Goal: Task Accomplishment & Management: Use online tool/utility

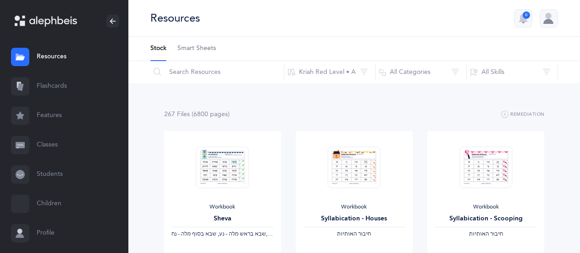
click at [49, 84] on link "Flashcards" at bounding box center [64, 86] width 128 height 29
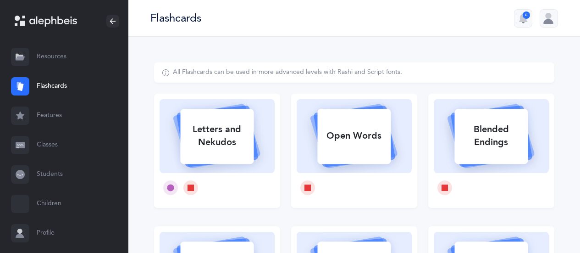
click at [195, 157] on rect at bounding box center [217, 136] width 73 height 55
select select
select select "single"
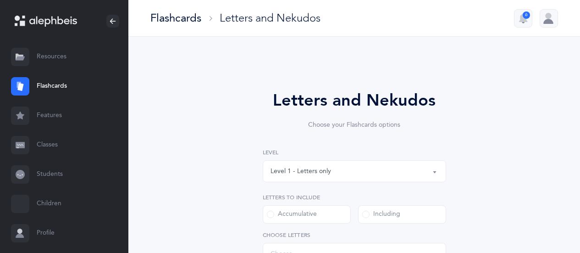
select select "27"
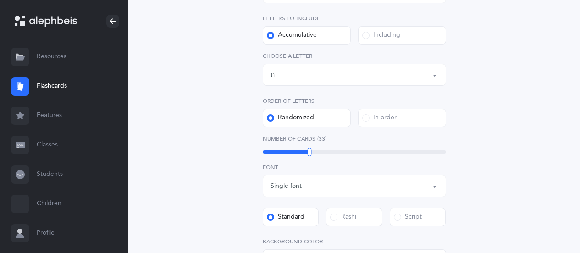
scroll to position [183, 0]
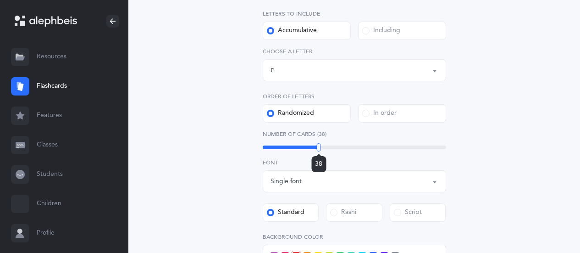
drag, startPoint x: 309, startPoint y: 144, endPoint x: 319, endPoint y: 145, distance: 9.7
click at [319, 145] on div at bounding box center [319, 147] width 4 height 8
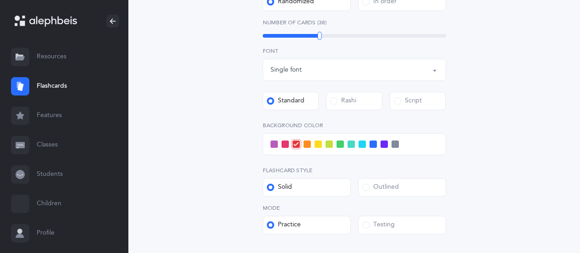
scroll to position [321, 0]
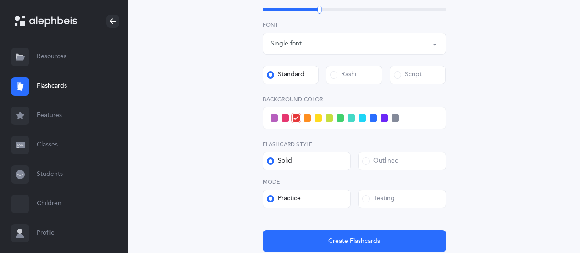
click at [364, 198] on span at bounding box center [365, 198] width 7 height 7
click at [0, 0] on input "Testing" at bounding box center [0, 0] width 0 height 0
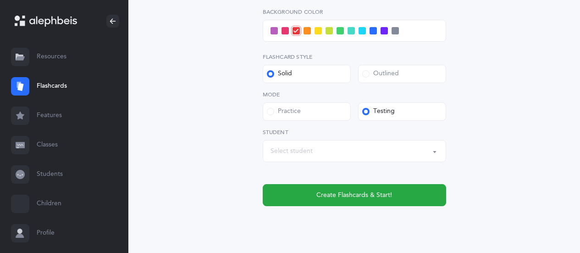
scroll to position [413, 0]
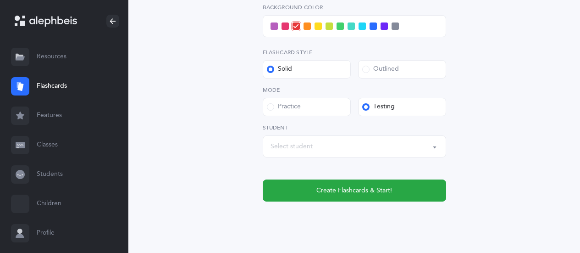
click at [402, 149] on div "Select student" at bounding box center [354, 146] width 168 height 16
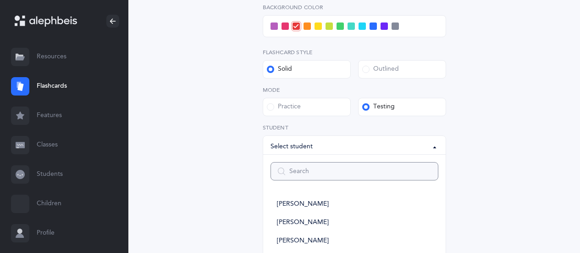
type input "1"
select select
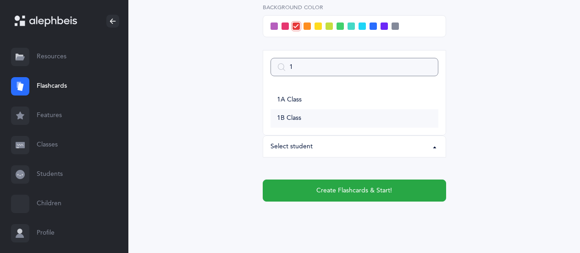
type input "1"
click at [329, 115] on link "1B Class" at bounding box center [354, 118] width 168 height 18
select select "14645"
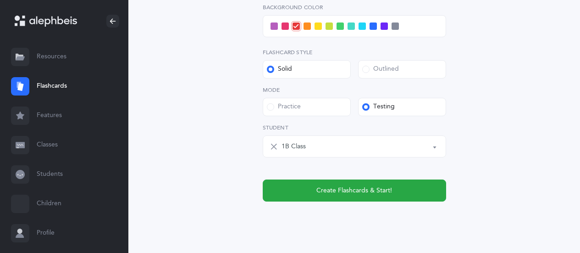
scroll to position [367, 0]
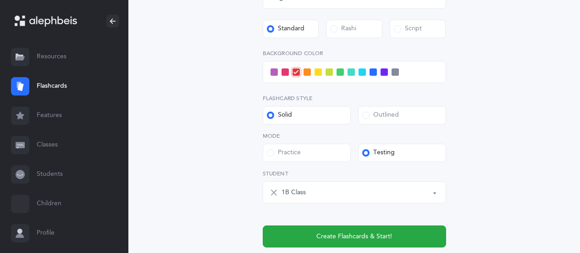
click at [373, 72] on span at bounding box center [372, 71] width 7 height 7
click at [0, 0] on input "checkbox" at bounding box center [0, 0] width 0 height 0
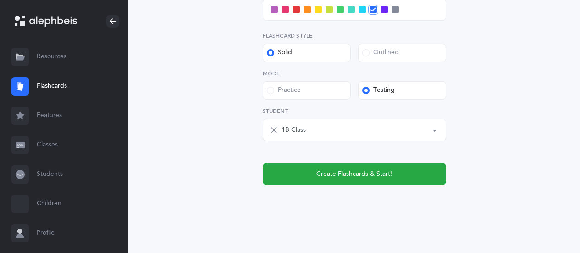
scroll to position [435, 0]
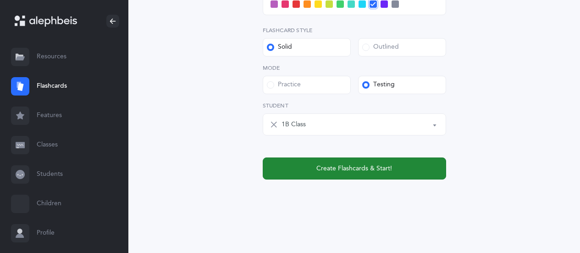
click at [338, 168] on span "Create Flashcards & Start!" at bounding box center [354, 169] width 76 height 10
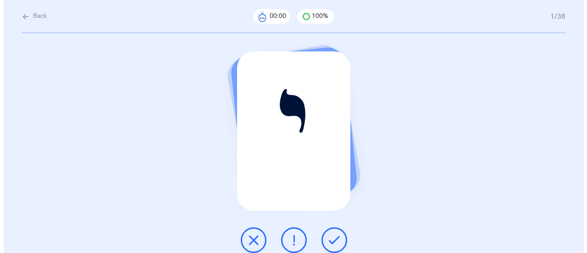
scroll to position [0, 0]
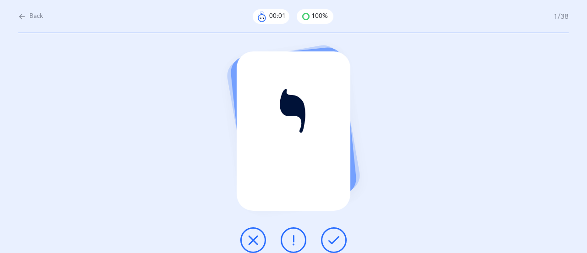
click at [334, 241] on icon at bounding box center [333, 239] width 11 height 11
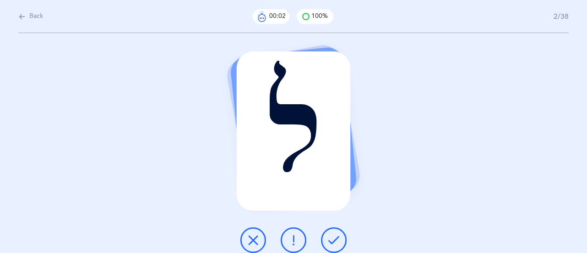
click at [334, 241] on icon at bounding box center [333, 239] width 11 height 11
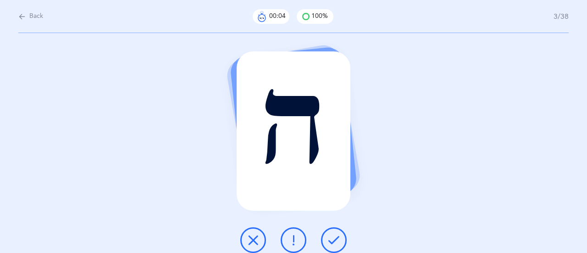
click at [335, 241] on icon at bounding box center [333, 239] width 11 height 11
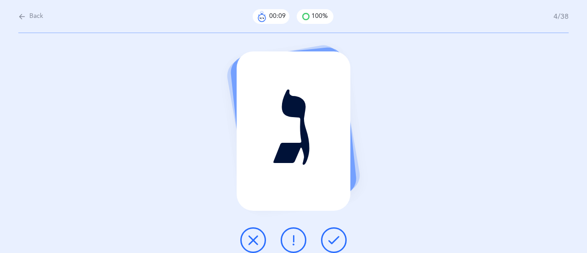
click at [335, 241] on icon at bounding box center [333, 239] width 11 height 11
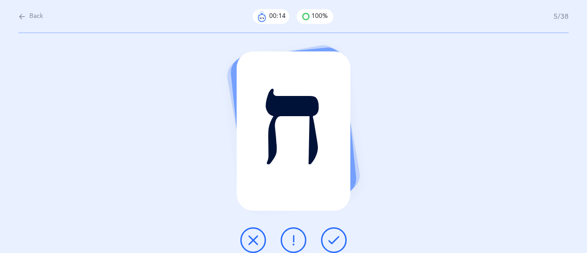
click at [335, 241] on icon at bounding box center [333, 239] width 11 height 11
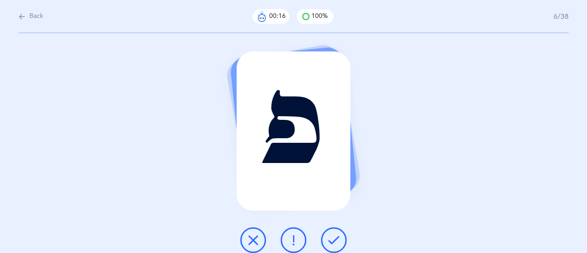
click at [335, 241] on icon at bounding box center [333, 239] width 11 height 11
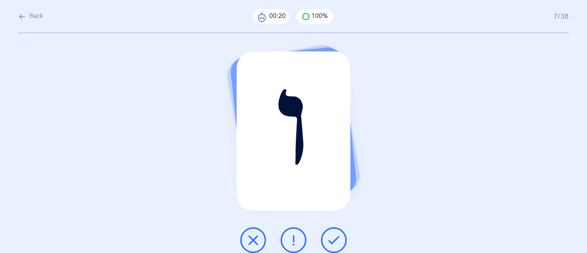
click at [335, 241] on icon at bounding box center [333, 239] width 11 height 11
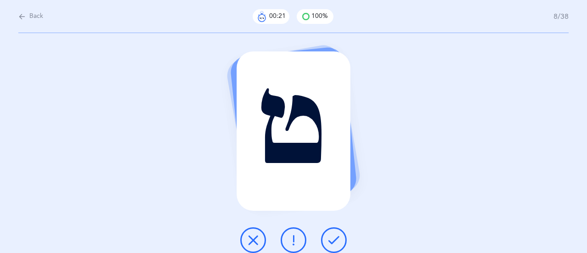
click at [335, 241] on icon at bounding box center [333, 239] width 11 height 11
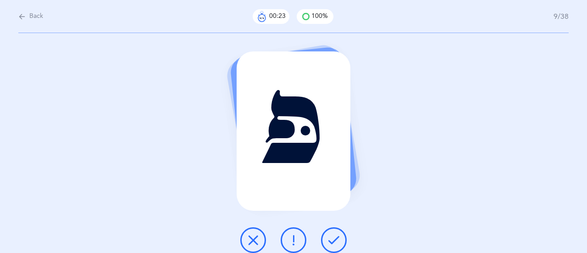
click at [338, 240] on icon at bounding box center [333, 239] width 11 height 11
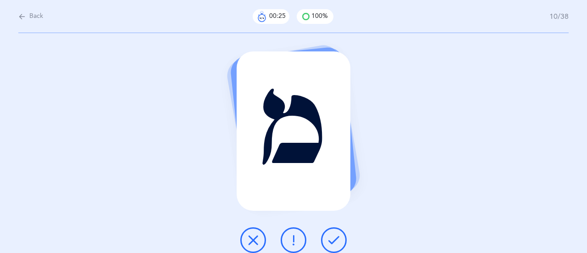
click at [333, 238] on icon at bounding box center [333, 239] width 11 height 11
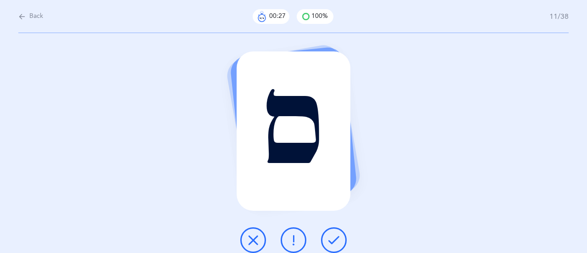
click at [333, 238] on icon at bounding box center [333, 239] width 11 height 11
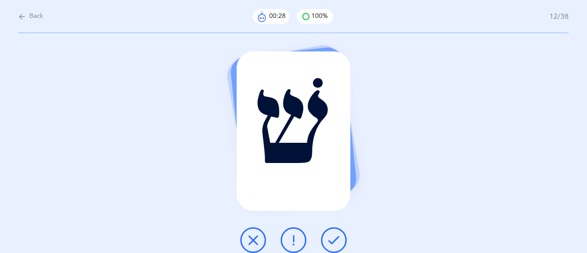
click at [333, 238] on icon at bounding box center [333, 239] width 11 height 11
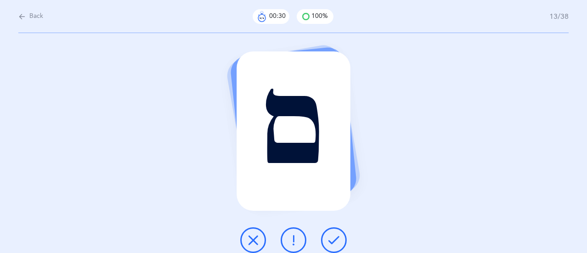
click at [333, 238] on icon at bounding box center [333, 239] width 11 height 11
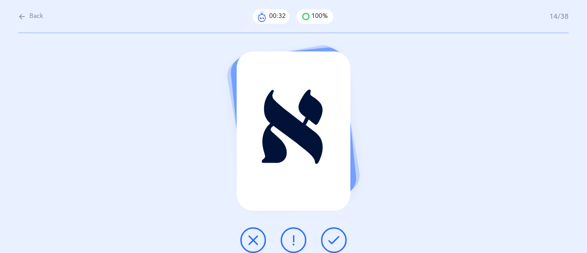
click at [333, 238] on icon at bounding box center [333, 239] width 11 height 11
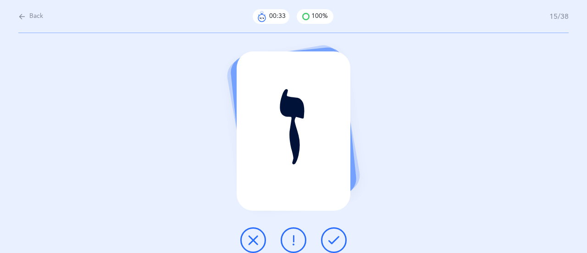
click at [333, 238] on icon at bounding box center [333, 239] width 11 height 11
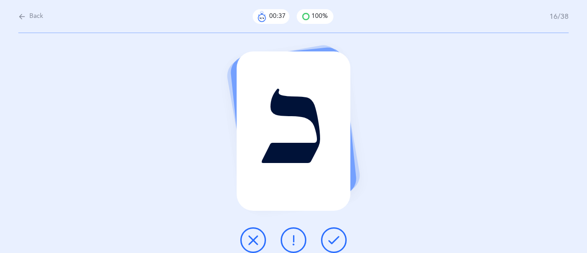
click at [333, 238] on icon at bounding box center [333, 239] width 11 height 11
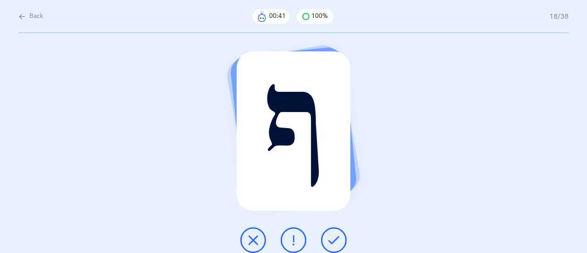
click at [333, 238] on icon at bounding box center [333, 239] width 11 height 11
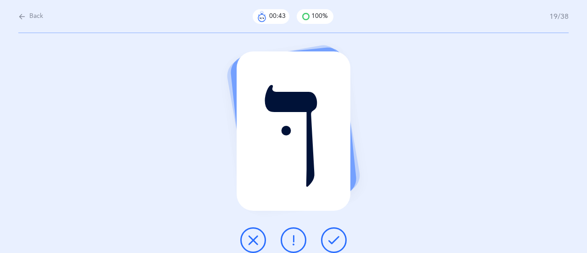
click at [333, 238] on icon at bounding box center [333, 239] width 11 height 11
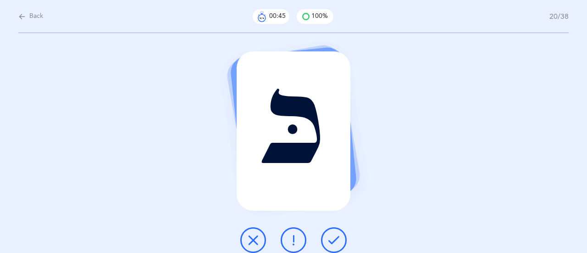
click at [333, 238] on icon at bounding box center [333, 239] width 11 height 11
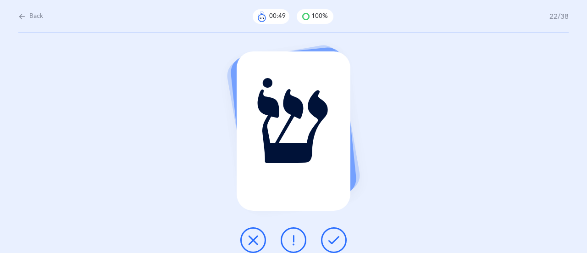
click at [333, 238] on icon at bounding box center [333, 239] width 11 height 11
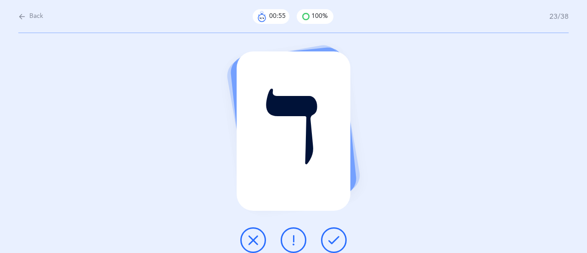
click at [333, 238] on icon at bounding box center [333, 239] width 11 height 11
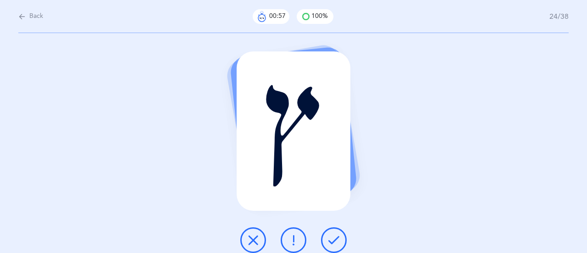
click at [333, 238] on icon at bounding box center [333, 239] width 11 height 11
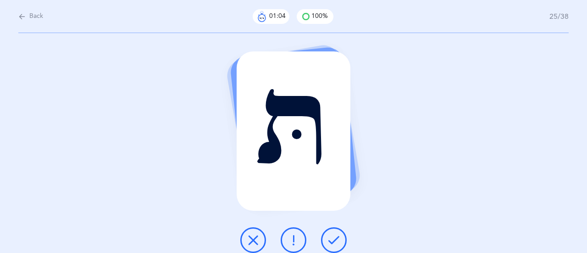
click at [333, 238] on icon at bounding box center [333, 239] width 11 height 11
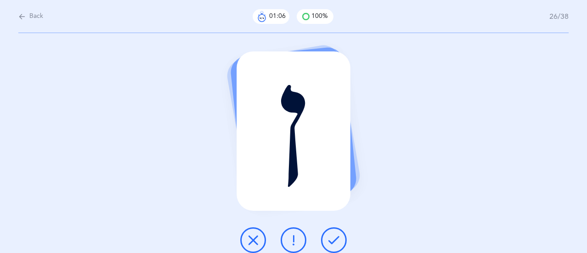
click at [333, 238] on icon at bounding box center [333, 239] width 11 height 11
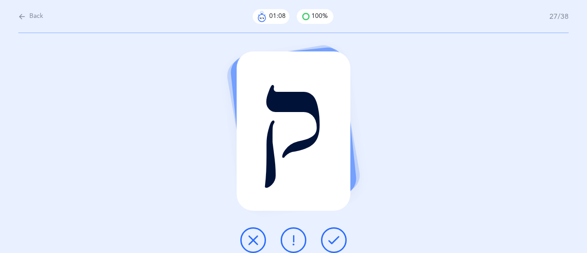
click at [333, 238] on icon at bounding box center [333, 239] width 11 height 11
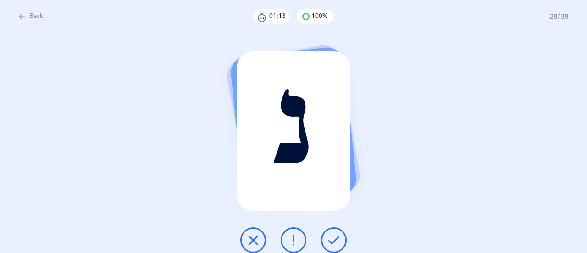
click at [333, 238] on icon at bounding box center [333, 239] width 11 height 11
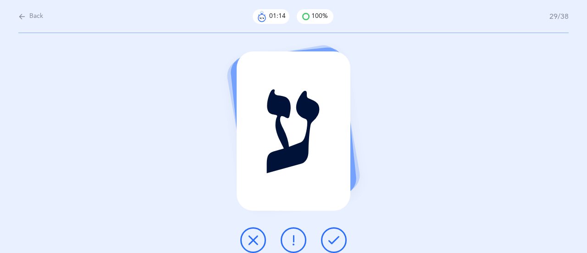
click at [333, 238] on icon at bounding box center [333, 239] width 11 height 11
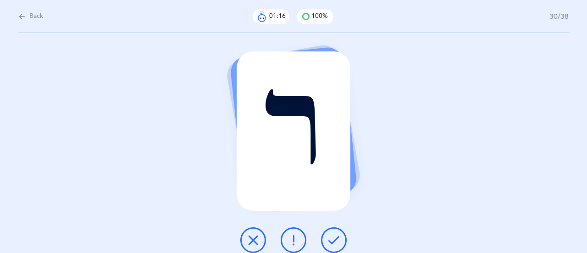
click at [333, 238] on icon at bounding box center [333, 239] width 11 height 11
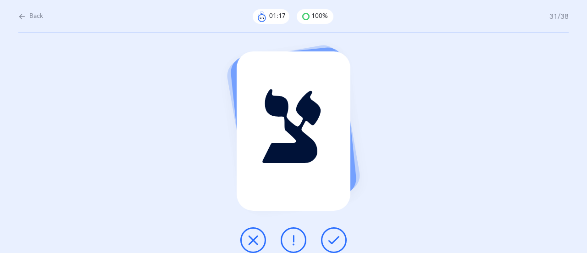
click at [333, 238] on icon at bounding box center [333, 239] width 11 height 11
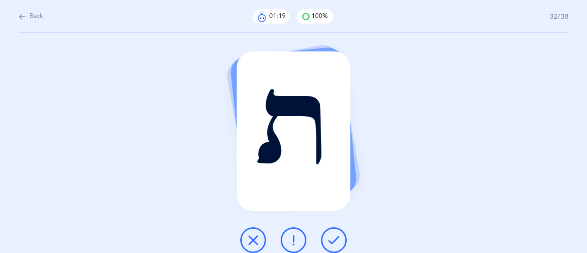
click at [333, 238] on icon at bounding box center [333, 239] width 11 height 11
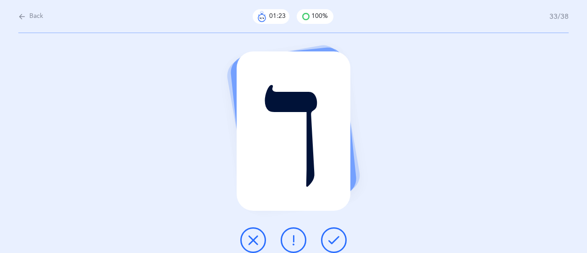
click at [333, 238] on icon at bounding box center [333, 239] width 11 height 11
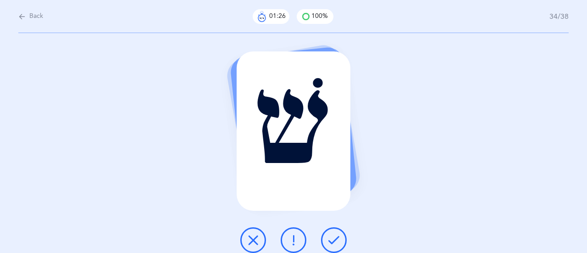
click at [333, 238] on icon at bounding box center [333, 239] width 11 height 11
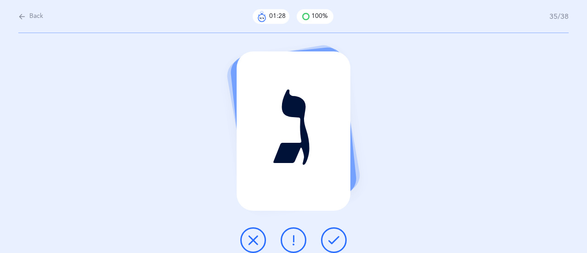
click at [333, 238] on icon at bounding box center [333, 239] width 11 height 11
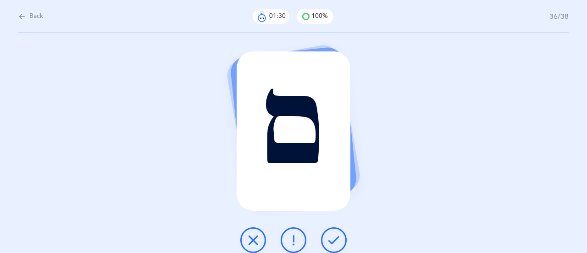
click at [333, 238] on icon at bounding box center [333, 239] width 11 height 11
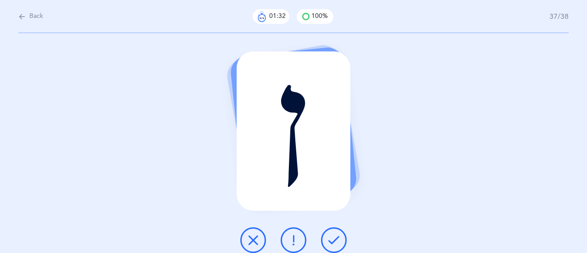
click at [333, 238] on icon at bounding box center [333, 239] width 11 height 11
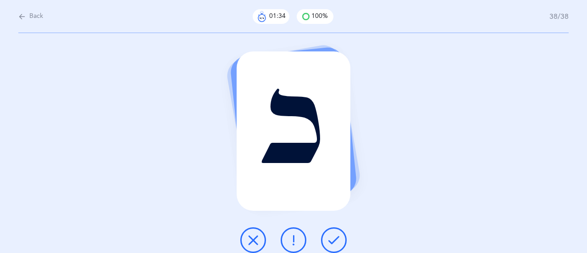
click at [333, 238] on icon at bounding box center [333, 239] width 11 height 11
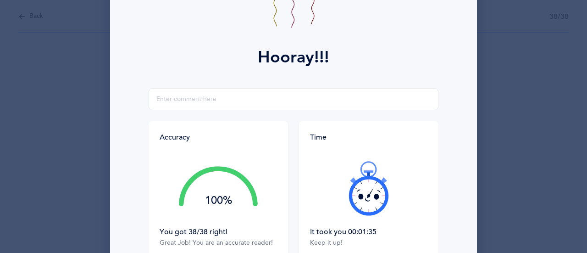
scroll to position [138, 0]
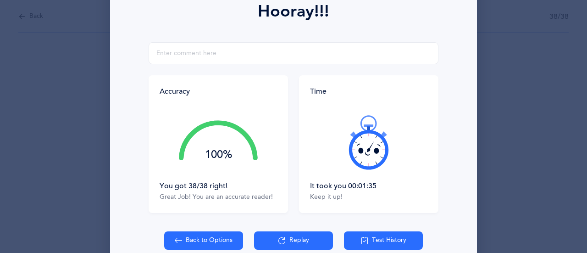
drag, startPoint x: 355, startPoint y: 185, endPoint x: 391, endPoint y: 182, distance: 35.9
click at [379, 187] on div "It took you 00:01:35" at bounding box center [368, 186] width 117 height 10
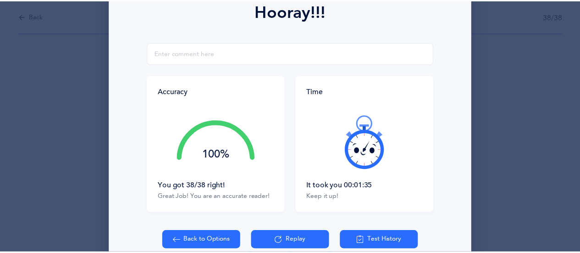
scroll to position [183, 0]
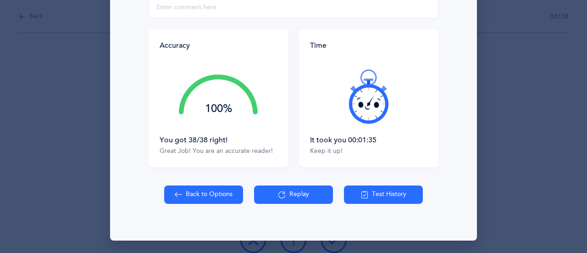
click at [215, 197] on button "Back to Options" at bounding box center [203, 194] width 79 height 18
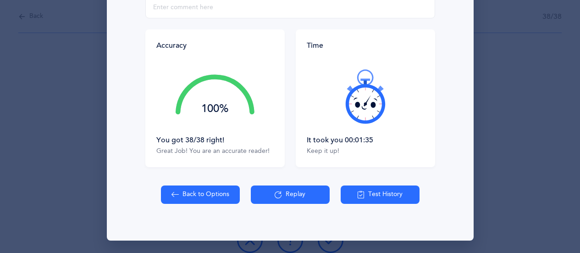
select select "27"
select select "single"
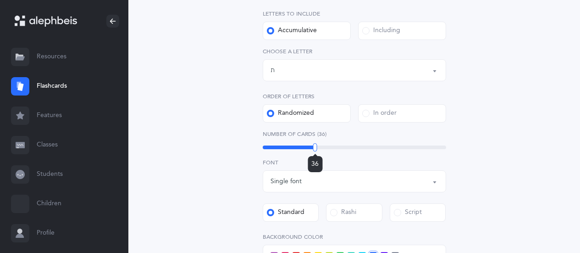
drag, startPoint x: 309, startPoint y: 147, endPoint x: 314, endPoint y: 147, distance: 5.5
click at [315, 148] on div at bounding box center [315, 147] width 4 height 8
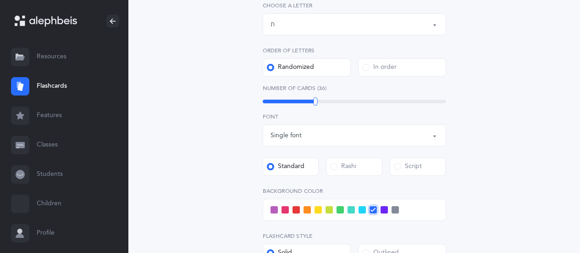
click at [374, 208] on icon at bounding box center [372, 209] width 5 height 5
click at [0, 0] on input "checkbox" at bounding box center [0, 0] width 0 height 0
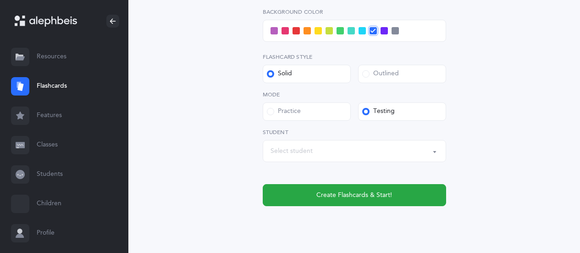
scroll to position [413, 0]
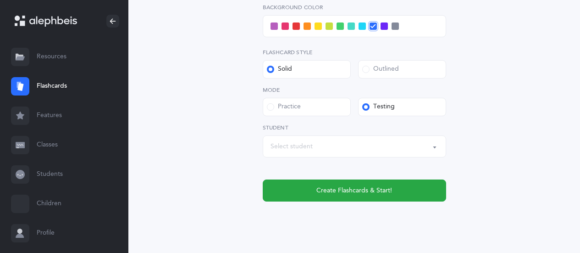
click at [393, 149] on div "Select student" at bounding box center [354, 146] width 168 height 16
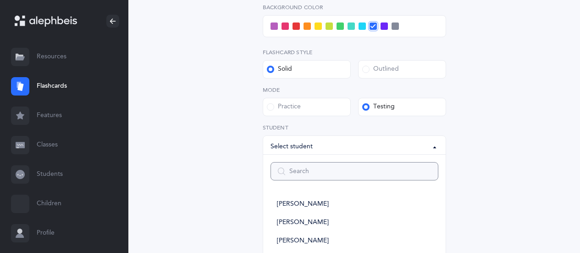
type input "1"
select select
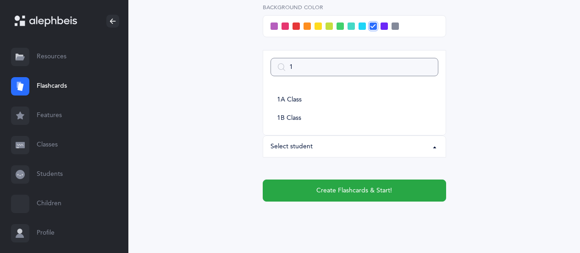
type input "1b"
select select
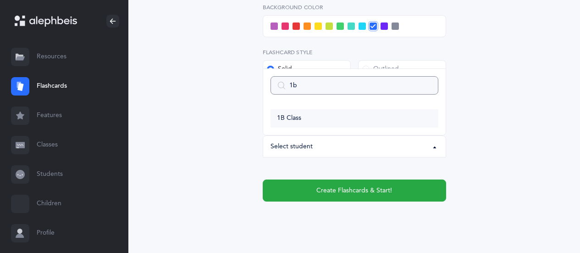
type input "1b"
click at [344, 114] on link "1B Class" at bounding box center [354, 118] width 168 height 18
select select "14645"
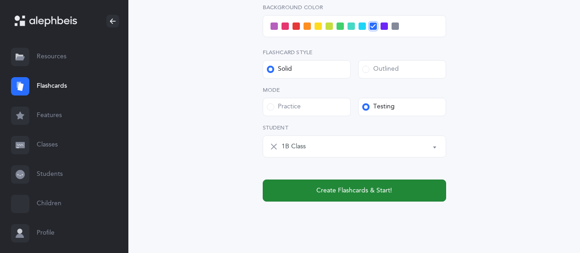
click at [328, 189] on span "Create Flashcards & Start!" at bounding box center [354, 191] width 76 height 10
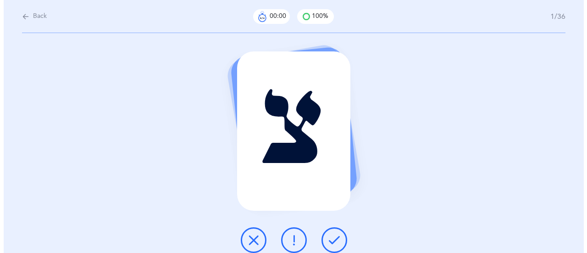
scroll to position [0, 0]
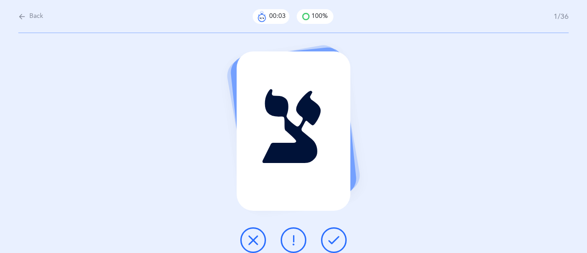
click at [332, 241] on icon at bounding box center [333, 239] width 11 height 11
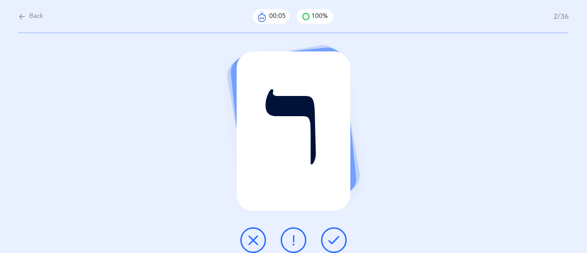
click at [332, 241] on icon at bounding box center [333, 239] width 11 height 11
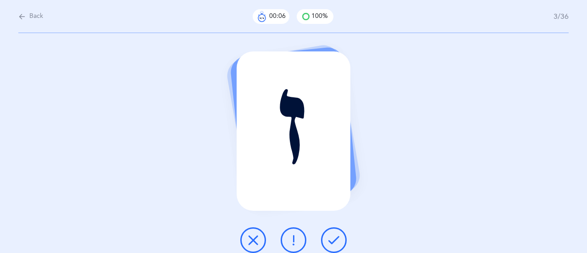
click at [332, 241] on icon at bounding box center [333, 239] width 11 height 11
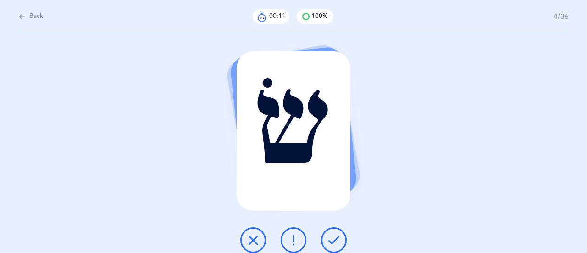
click at [332, 241] on icon at bounding box center [333, 239] width 11 height 11
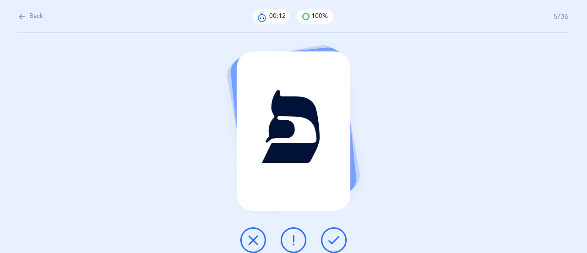
click at [332, 241] on icon at bounding box center [333, 239] width 11 height 11
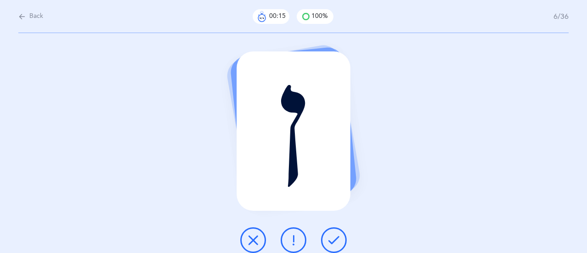
click at [332, 241] on icon at bounding box center [333, 239] width 11 height 11
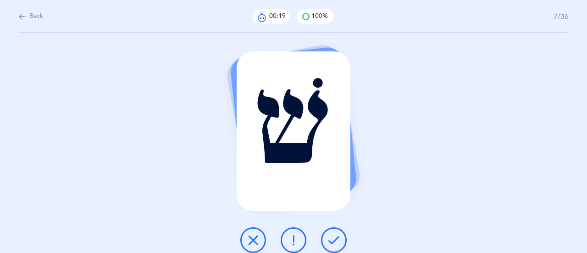
click at [332, 241] on icon at bounding box center [333, 239] width 11 height 11
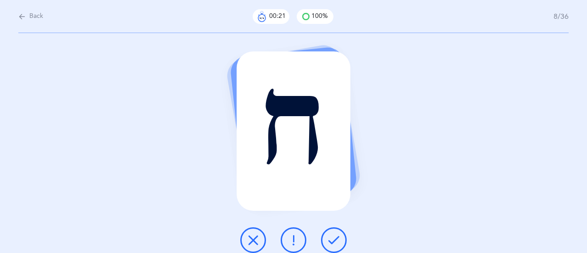
click at [332, 241] on icon at bounding box center [333, 239] width 11 height 11
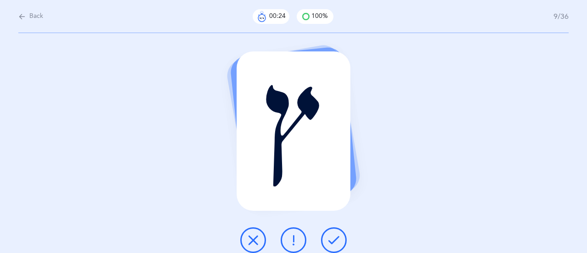
click at [332, 241] on icon at bounding box center [333, 239] width 11 height 11
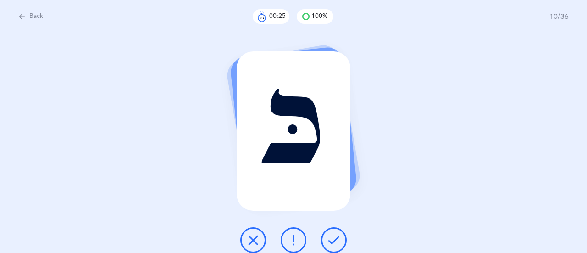
click at [332, 241] on icon at bounding box center [333, 239] width 11 height 11
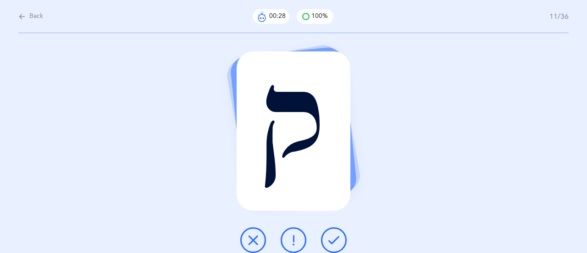
click at [332, 241] on icon at bounding box center [333, 239] width 11 height 11
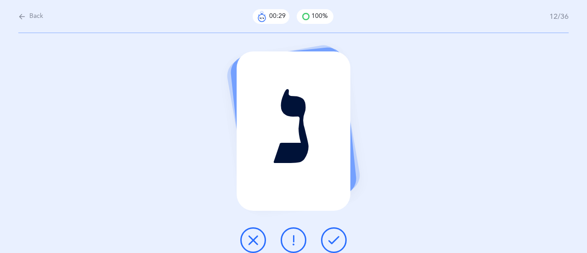
click at [332, 241] on icon at bounding box center [333, 239] width 11 height 11
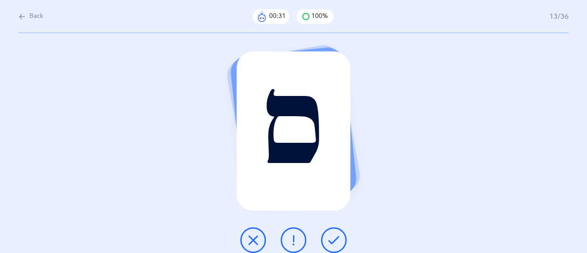
click at [337, 241] on icon at bounding box center [333, 239] width 11 height 11
click at [334, 240] on icon at bounding box center [333, 239] width 11 height 11
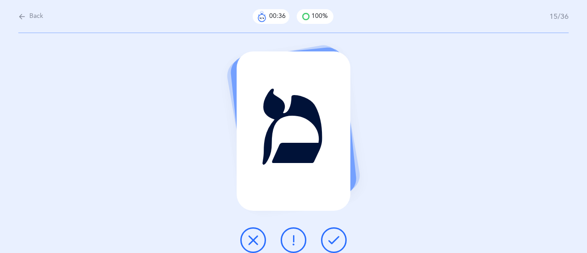
click at [335, 241] on icon at bounding box center [333, 239] width 11 height 11
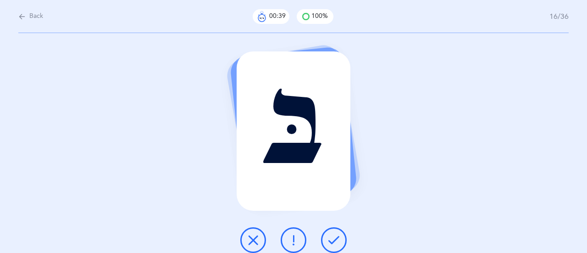
click at [335, 241] on icon at bounding box center [333, 239] width 11 height 11
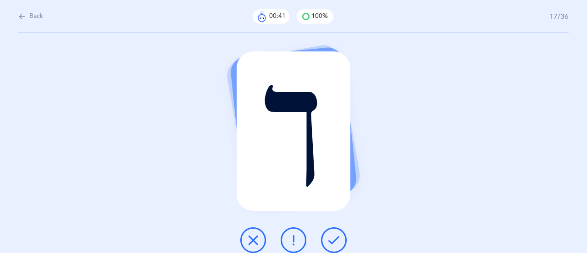
click at [335, 241] on icon at bounding box center [333, 239] width 11 height 11
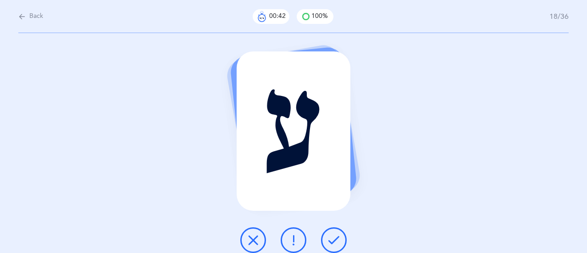
click at [335, 241] on icon at bounding box center [333, 239] width 11 height 11
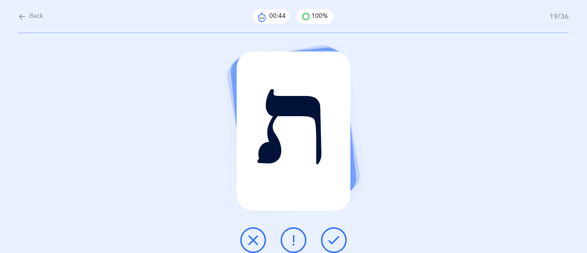
click at [335, 241] on icon at bounding box center [333, 239] width 11 height 11
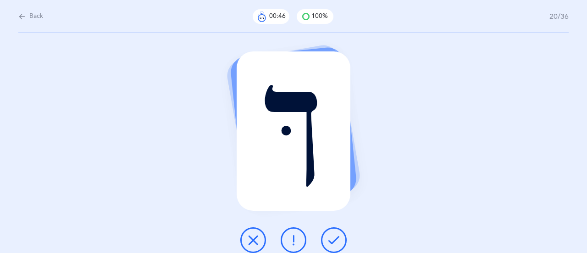
click at [335, 241] on icon at bounding box center [333, 239] width 11 height 11
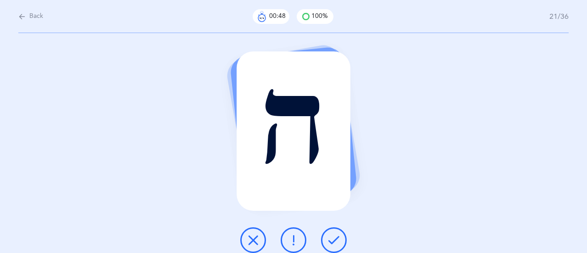
click at [335, 241] on icon at bounding box center [333, 239] width 11 height 11
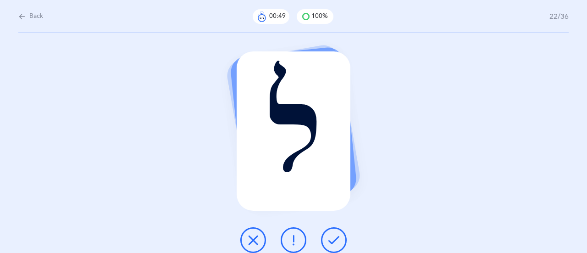
click at [335, 241] on icon at bounding box center [333, 239] width 11 height 11
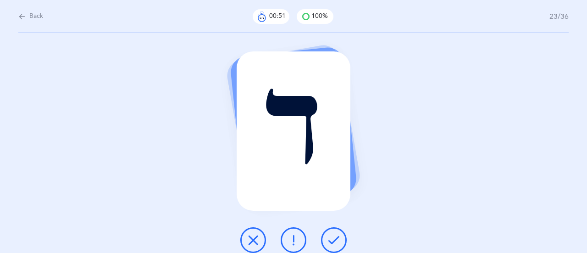
click at [335, 241] on icon at bounding box center [333, 239] width 11 height 11
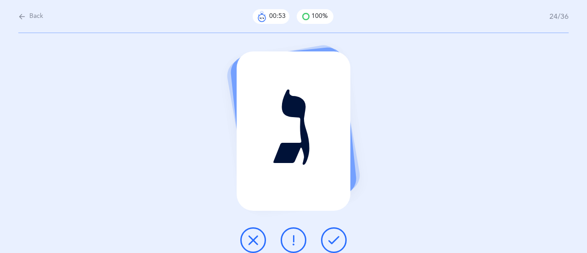
click at [335, 241] on icon at bounding box center [333, 239] width 11 height 11
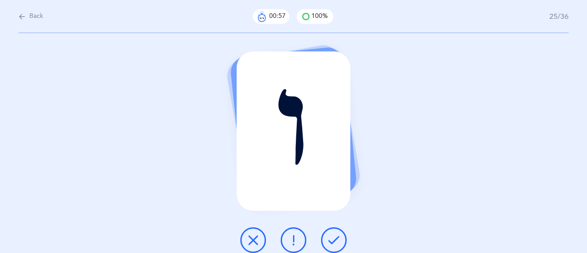
click at [335, 241] on icon at bounding box center [333, 239] width 11 height 11
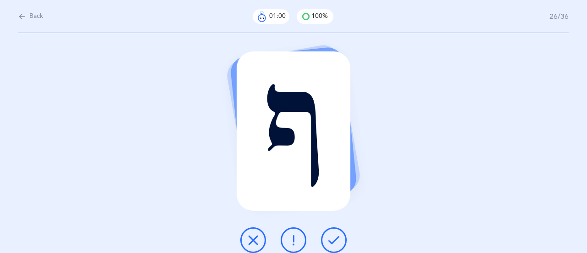
click at [335, 241] on icon at bounding box center [333, 239] width 11 height 11
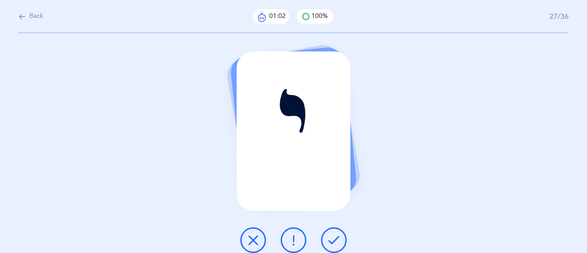
click at [335, 241] on icon at bounding box center [333, 239] width 11 height 11
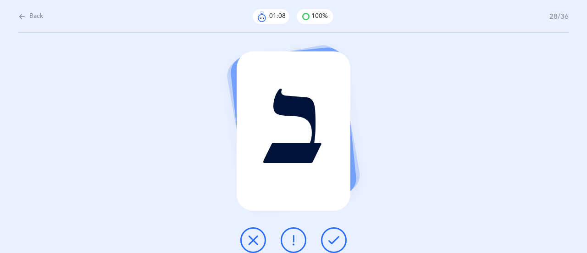
click at [335, 241] on icon at bounding box center [333, 239] width 11 height 11
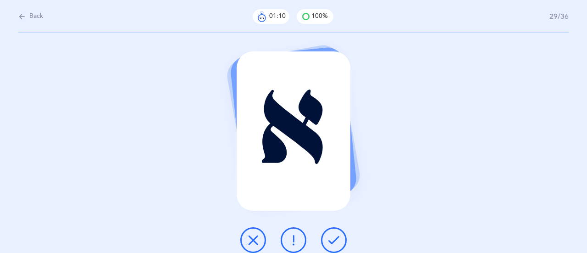
click at [335, 241] on icon at bounding box center [333, 239] width 11 height 11
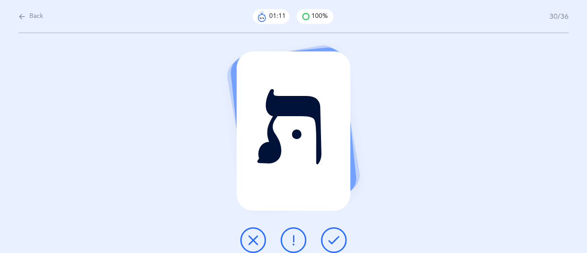
click at [335, 241] on icon at bounding box center [333, 239] width 11 height 11
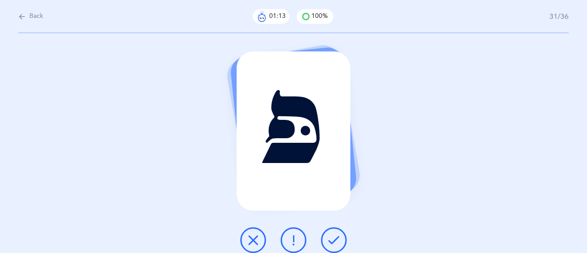
click at [335, 241] on icon at bounding box center [333, 239] width 11 height 11
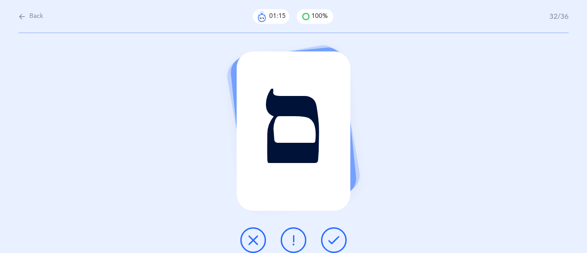
click at [335, 241] on icon at bounding box center [333, 239] width 11 height 11
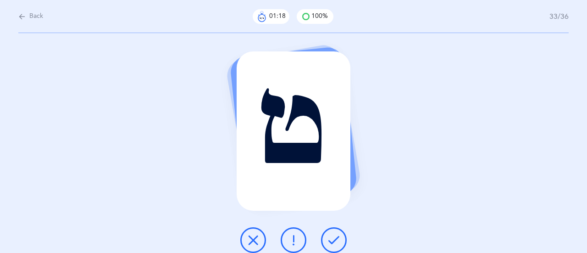
click at [335, 241] on icon at bounding box center [333, 239] width 11 height 11
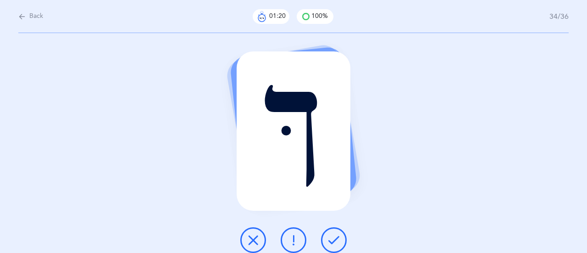
click at [335, 241] on icon at bounding box center [333, 239] width 11 height 11
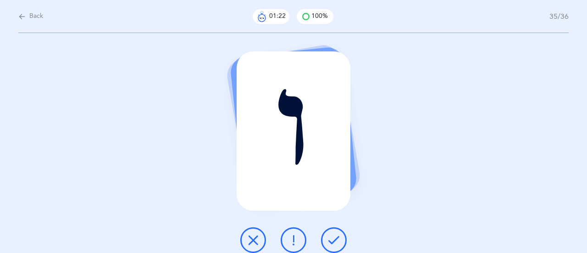
click at [335, 241] on icon at bounding box center [333, 239] width 11 height 11
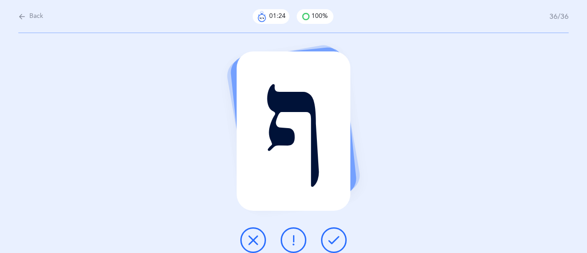
click at [335, 241] on icon at bounding box center [333, 239] width 11 height 11
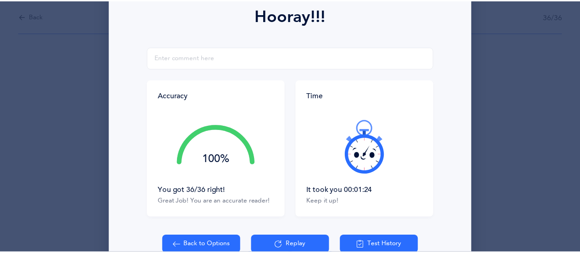
scroll to position [138, 0]
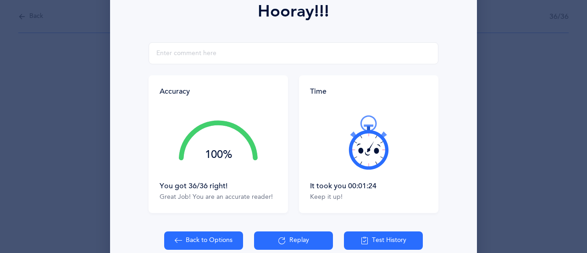
click at [182, 245] on button "Back to Options" at bounding box center [203, 240] width 79 height 18
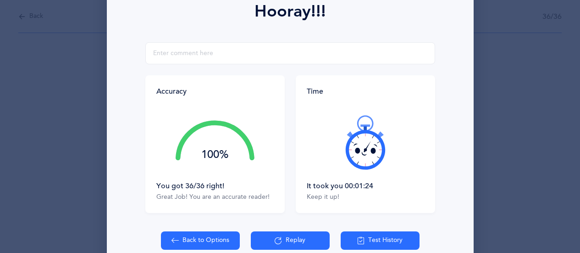
select select "27"
select select "single"
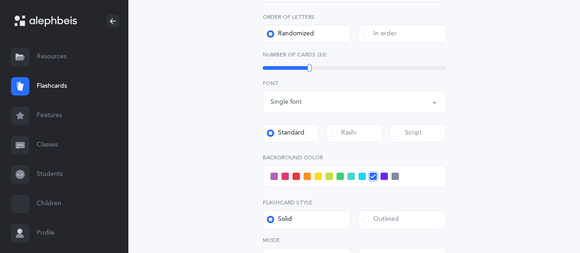
scroll to position [228, 0]
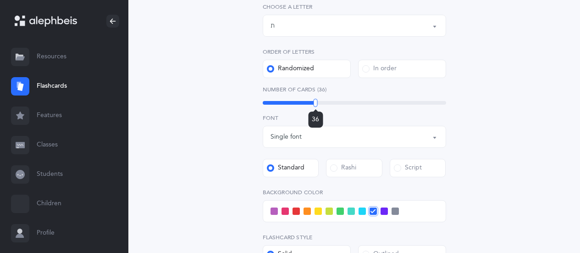
drag, startPoint x: 309, startPoint y: 101, endPoint x: 315, endPoint y: 103, distance: 6.6
click at [315, 103] on div at bounding box center [316, 103] width 4 height 8
click at [303, 207] on label at bounding box center [306, 210] width 7 height 7
click at [0, 0] on input "checkbox" at bounding box center [0, 0] width 0 height 0
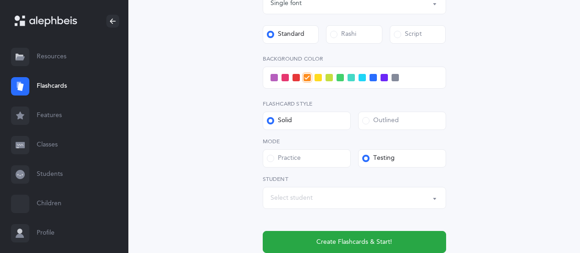
scroll to position [365, 0]
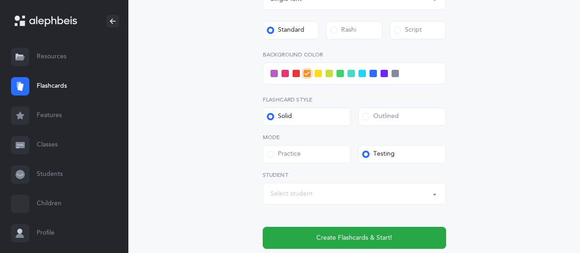
click at [408, 192] on div "Select student" at bounding box center [354, 194] width 168 height 16
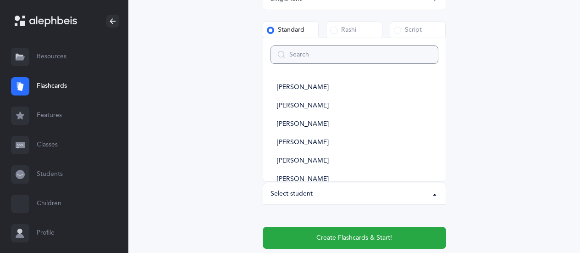
type input "1"
select select
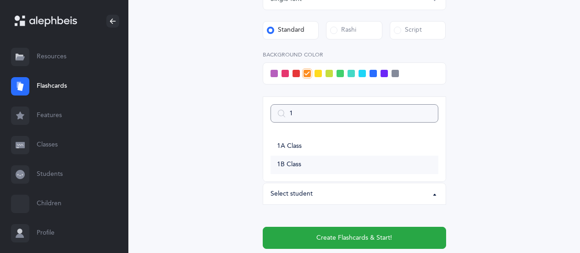
type input "1"
click at [344, 162] on link "1B Class" at bounding box center [354, 164] width 168 height 18
select select "14645"
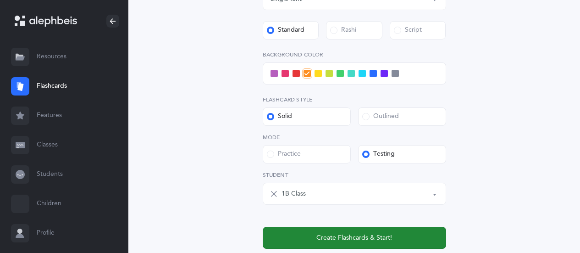
click at [373, 237] on span "Create Flashcards & Start!" at bounding box center [354, 238] width 76 height 10
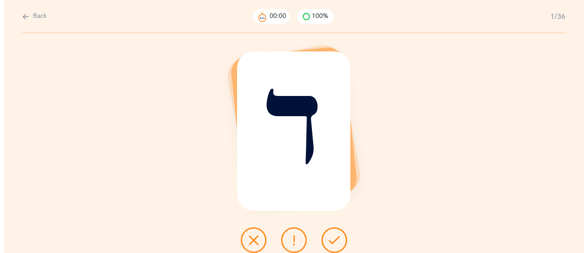
scroll to position [0, 0]
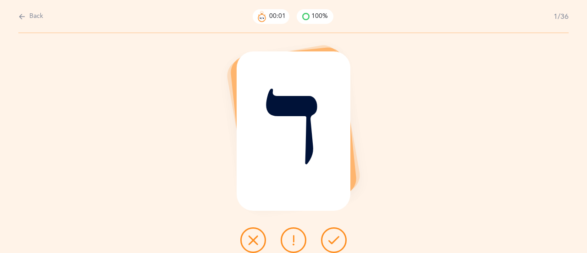
click at [334, 240] on icon at bounding box center [333, 239] width 11 height 11
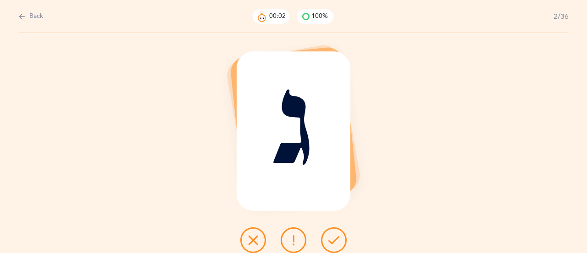
click at [334, 240] on icon at bounding box center [333, 239] width 11 height 11
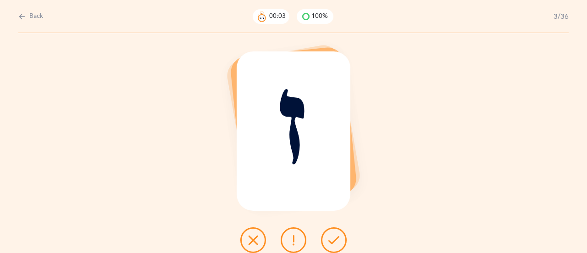
click at [334, 240] on icon at bounding box center [333, 239] width 11 height 11
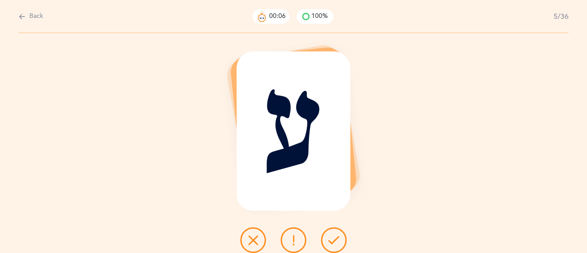
click at [334, 240] on icon at bounding box center [333, 239] width 11 height 11
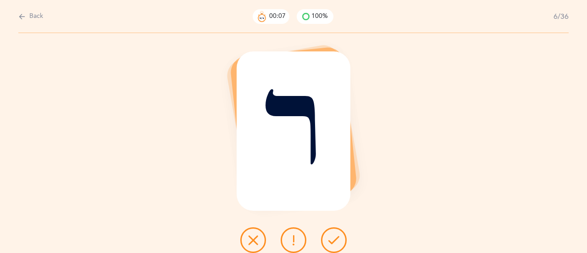
click at [334, 240] on icon at bounding box center [333, 239] width 11 height 11
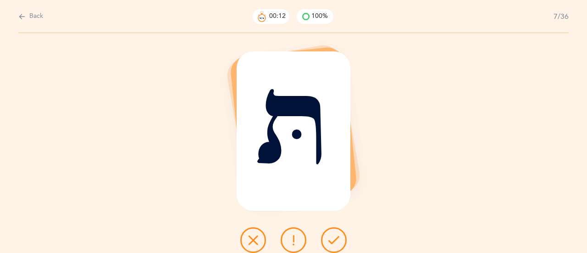
click at [334, 240] on icon at bounding box center [333, 239] width 11 height 11
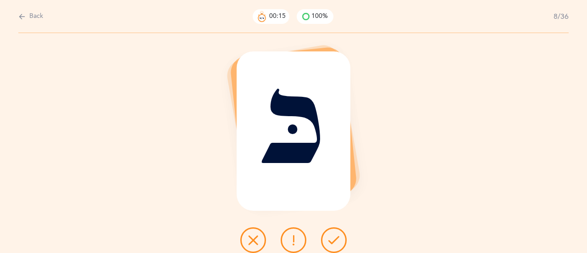
click at [334, 240] on icon at bounding box center [333, 239] width 11 height 11
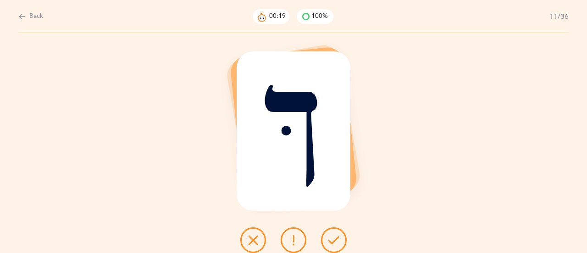
click at [334, 240] on icon at bounding box center [333, 239] width 11 height 11
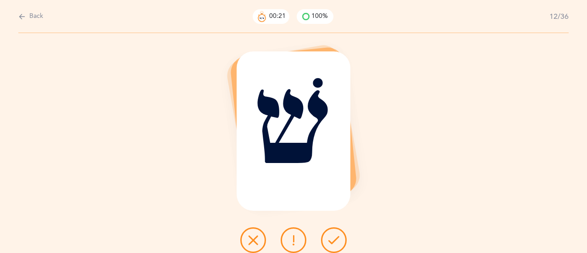
click at [334, 240] on icon at bounding box center [333, 239] width 11 height 11
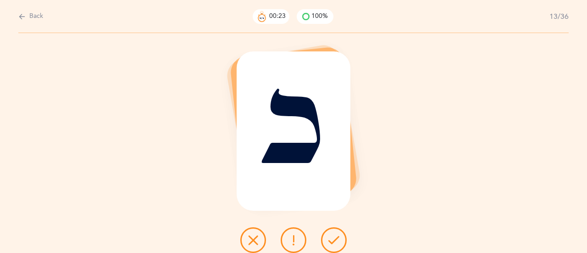
click at [334, 240] on icon at bounding box center [333, 239] width 11 height 11
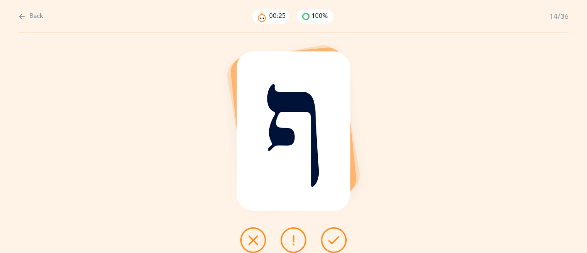
click at [334, 240] on icon at bounding box center [333, 239] width 11 height 11
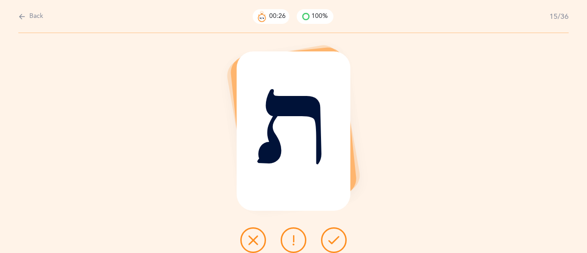
click at [334, 240] on icon at bounding box center [333, 239] width 11 height 11
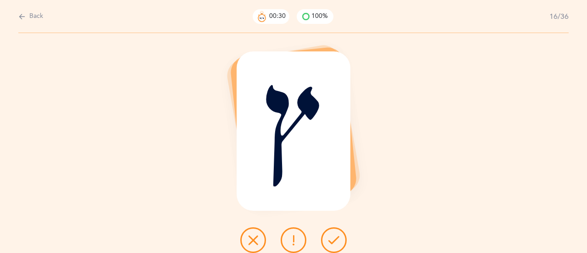
click at [334, 240] on icon at bounding box center [333, 239] width 11 height 11
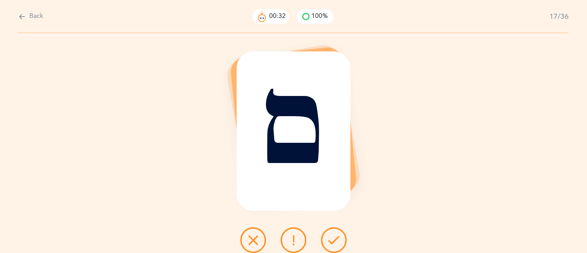
click at [334, 240] on icon at bounding box center [333, 239] width 11 height 11
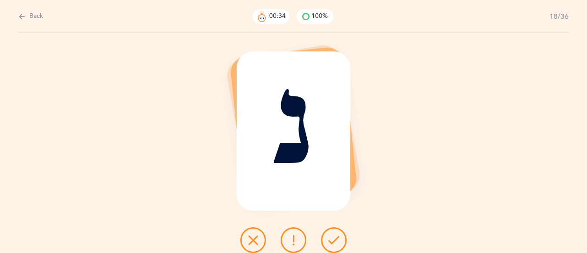
click at [334, 240] on icon at bounding box center [333, 239] width 11 height 11
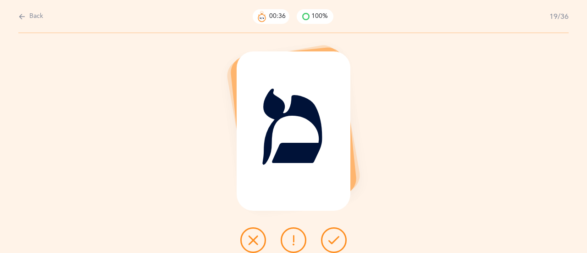
click at [334, 240] on icon at bounding box center [333, 239] width 11 height 11
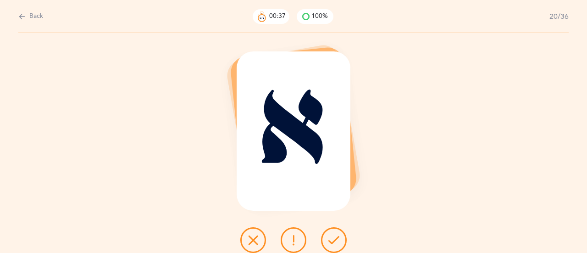
click at [334, 240] on icon at bounding box center [333, 239] width 11 height 11
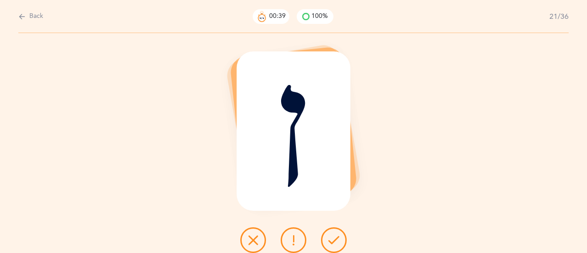
click at [334, 240] on icon at bounding box center [333, 239] width 11 height 11
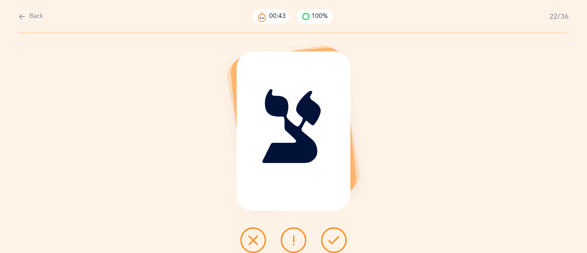
click at [334, 240] on icon at bounding box center [333, 239] width 11 height 11
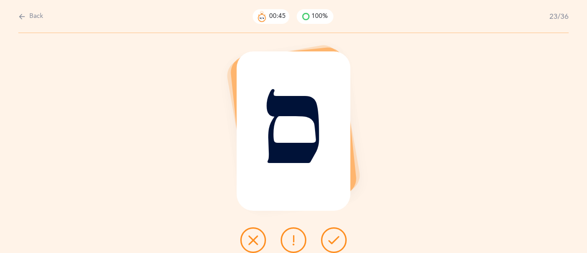
click at [334, 240] on icon at bounding box center [333, 239] width 11 height 11
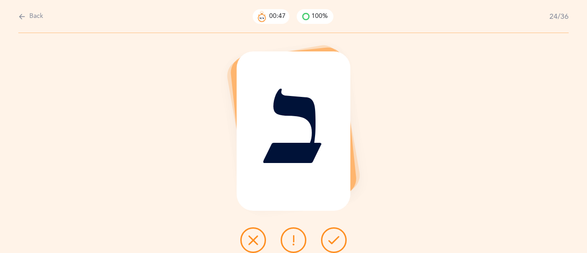
click at [334, 240] on icon at bounding box center [333, 239] width 11 height 11
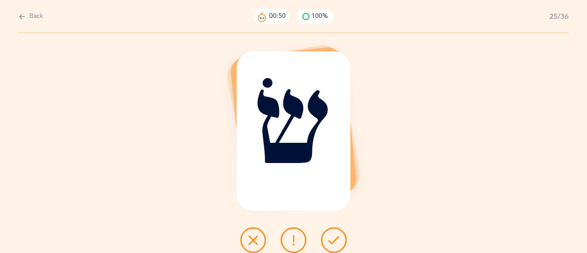
click at [334, 240] on icon at bounding box center [333, 239] width 11 height 11
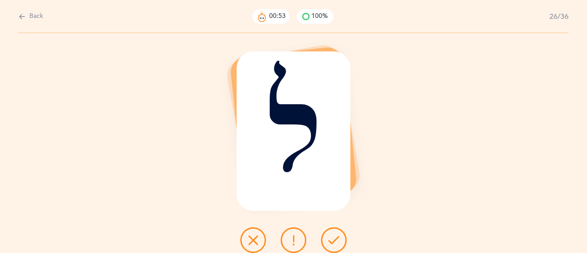
click at [334, 240] on icon at bounding box center [333, 239] width 11 height 11
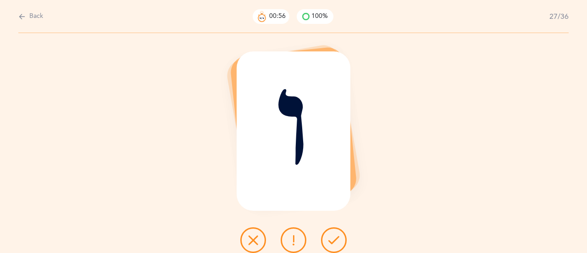
click at [334, 240] on icon at bounding box center [333, 239] width 11 height 11
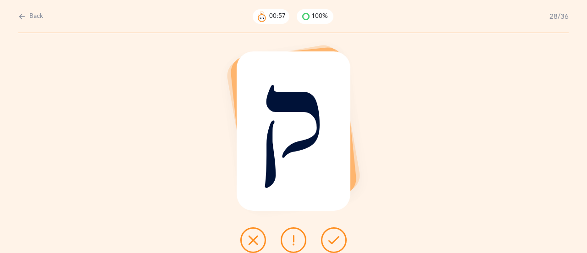
click at [334, 240] on icon at bounding box center [333, 239] width 11 height 11
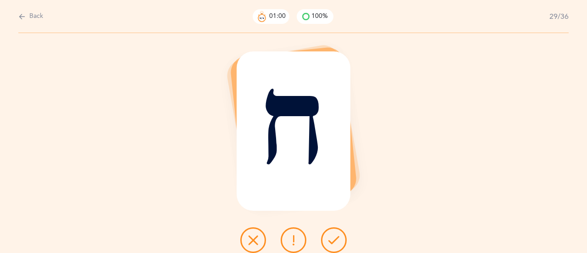
click at [334, 240] on icon at bounding box center [333, 239] width 11 height 11
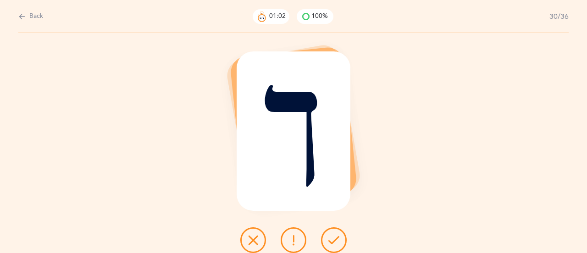
click at [334, 240] on icon at bounding box center [333, 239] width 11 height 11
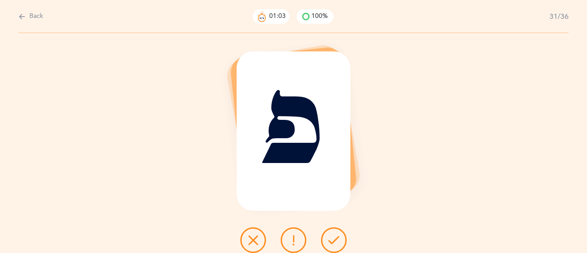
click at [334, 240] on icon at bounding box center [333, 239] width 11 height 11
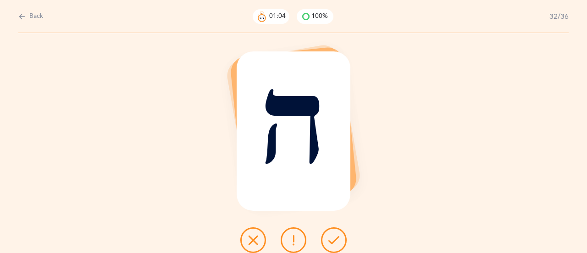
click at [334, 240] on icon at bounding box center [333, 239] width 11 height 11
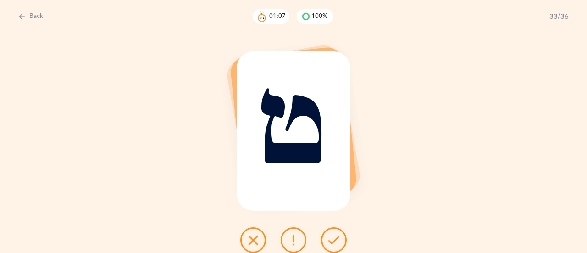
click at [334, 240] on icon at bounding box center [333, 239] width 11 height 11
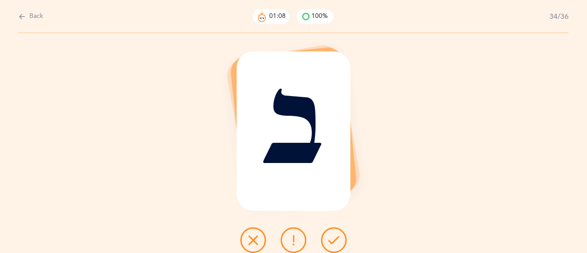
click at [334, 240] on icon at bounding box center [333, 239] width 11 height 11
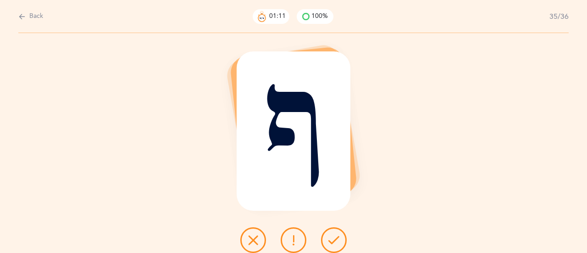
click at [334, 240] on icon at bounding box center [333, 239] width 11 height 11
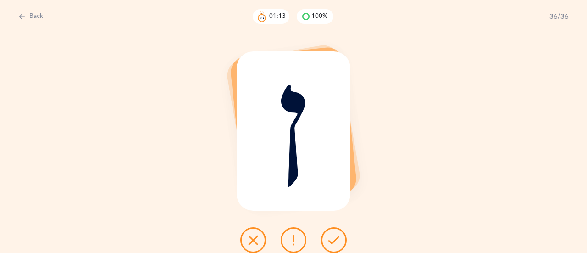
click at [334, 240] on icon at bounding box center [333, 239] width 11 height 11
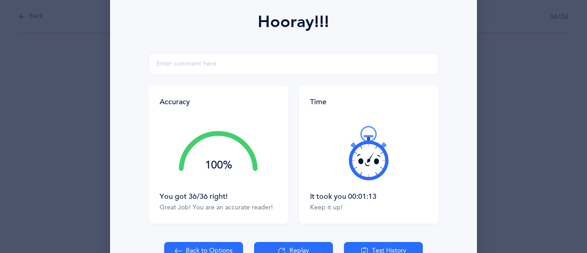
scroll to position [138, 0]
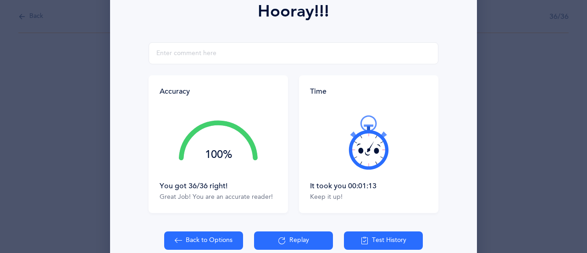
drag, startPoint x: 374, startPoint y: 184, endPoint x: 366, endPoint y: 185, distance: 7.8
click at [366, 185] on div "It took you 00:01:13" at bounding box center [368, 186] width 117 height 10
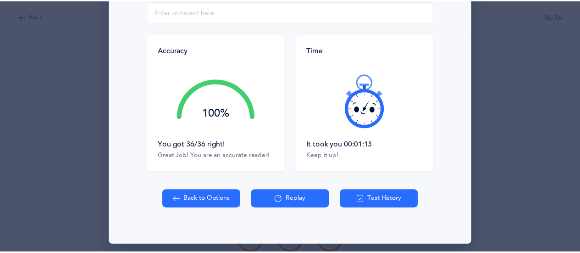
scroll to position [183, 0]
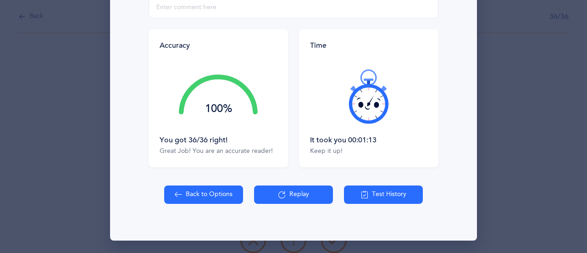
click at [219, 194] on button "Back to Options" at bounding box center [203, 194] width 79 height 18
select select "27"
select select "single"
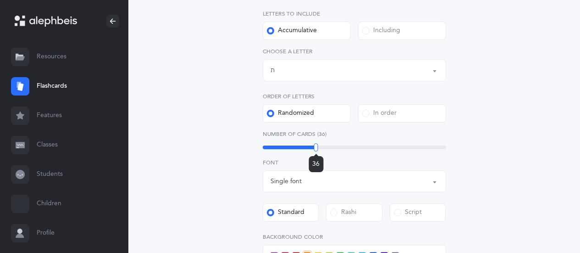
drag, startPoint x: 311, startPoint y: 147, endPoint x: 316, endPoint y: 148, distance: 5.1
click at [316, 148] on div at bounding box center [316, 147] width 4 height 8
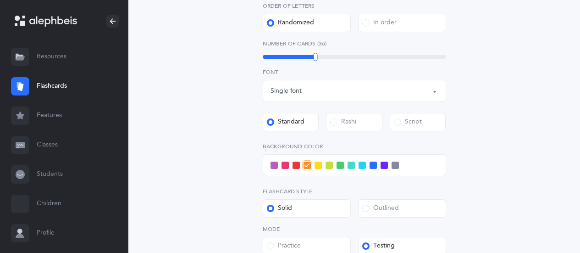
scroll to position [321, 0]
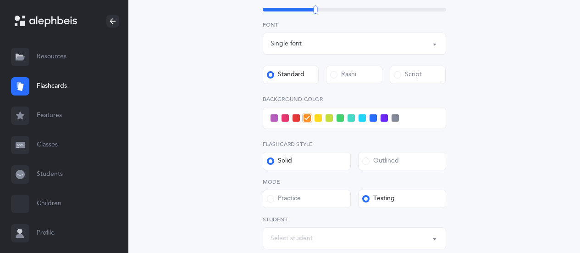
click at [341, 120] on span at bounding box center [339, 117] width 7 height 7
click at [0, 0] on input "checkbox" at bounding box center [0, 0] width 0 height 0
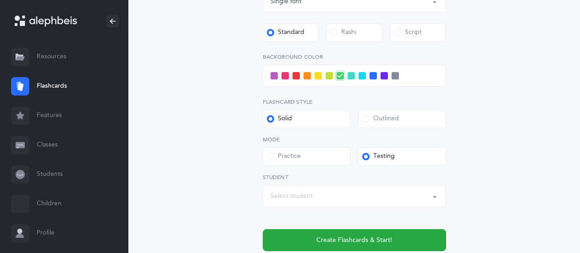
scroll to position [413, 0]
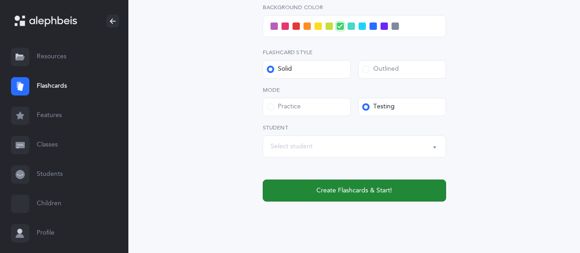
click at [361, 191] on span "Create Flashcards & Start!" at bounding box center [354, 191] width 76 height 10
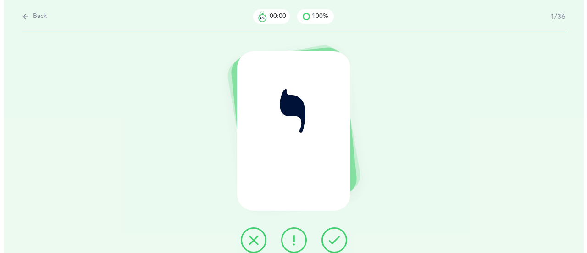
scroll to position [0, 0]
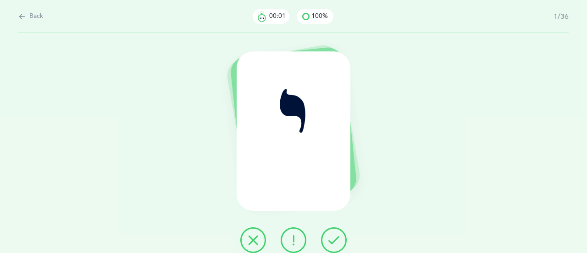
click at [336, 240] on icon at bounding box center [333, 239] width 11 height 11
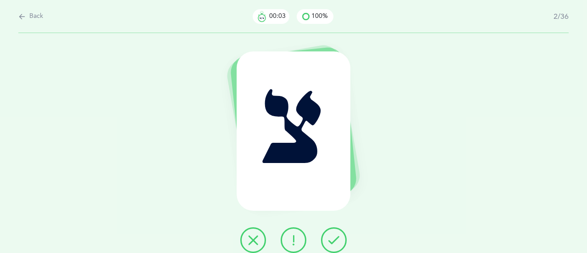
click at [336, 240] on icon at bounding box center [333, 239] width 11 height 11
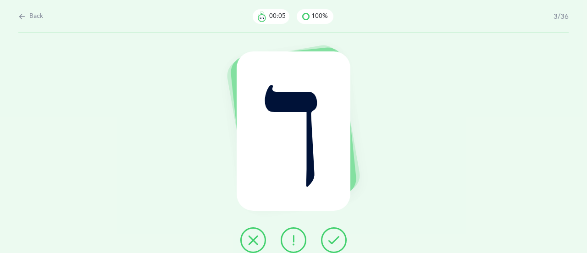
click at [336, 240] on icon at bounding box center [333, 239] width 11 height 11
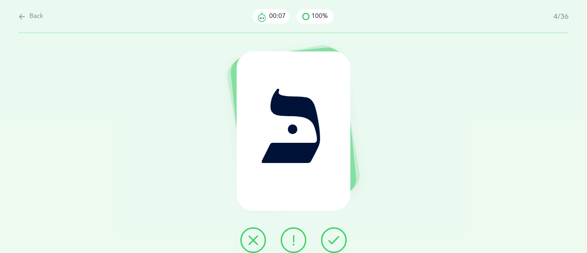
click at [336, 240] on icon at bounding box center [333, 239] width 11 height 11
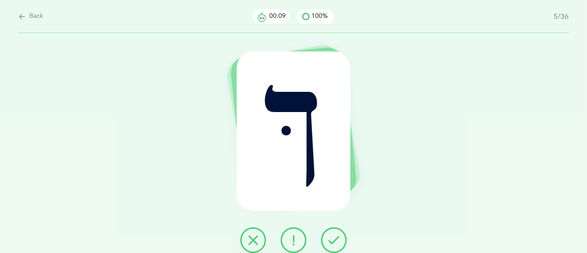
click at [336, 240] on icon at bounding box center [333, 239] width 11 height 11
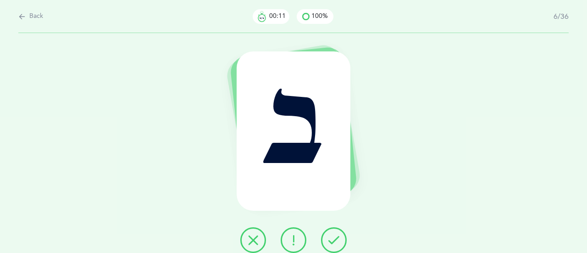
click at [336, 240] on icon at bounding box center [333, 239] width 11 height 11
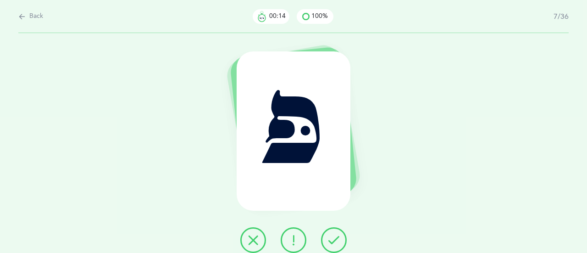
click at [336, 240] on icon at bounding box center [333, 239] width 11 height 11
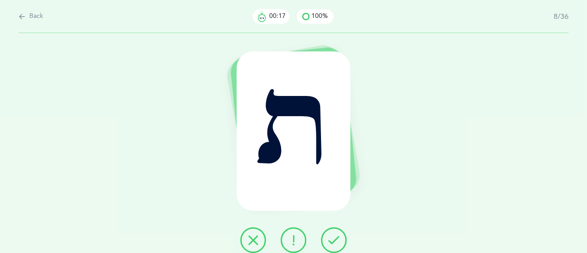
click at [336, 240] on icon at bounding box center [333, 239] width 11 height 11
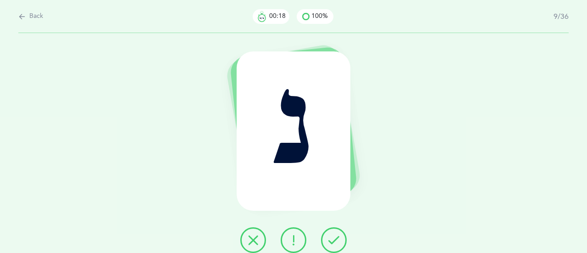
click at [336, 240] on icon at bounding box center [333, 239] width 11 height 11
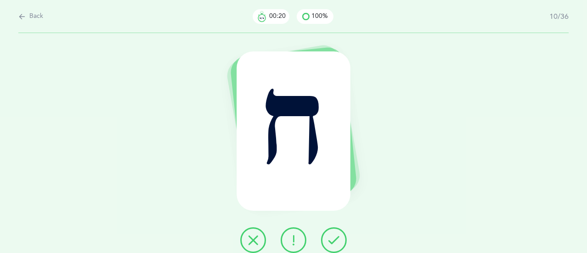
click at [336, 240] on icon at bounding box center [333, 239] width 11 height 11
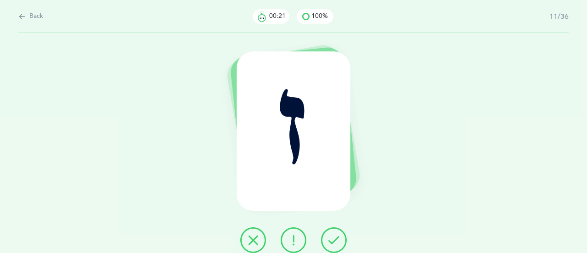
click at [336, 240] on icon at bounding box center [333, 239] width 11 height 11
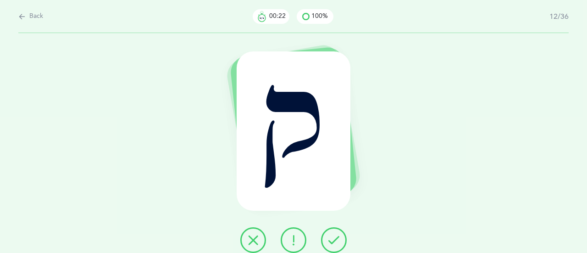
click at [336, 240] on icon at bounding box center [333, 239] width 11 height 11
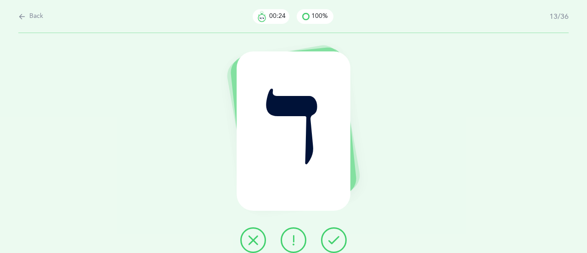
click at [336, 240] on icon at bounding box center [333, 239] width 11 height 11
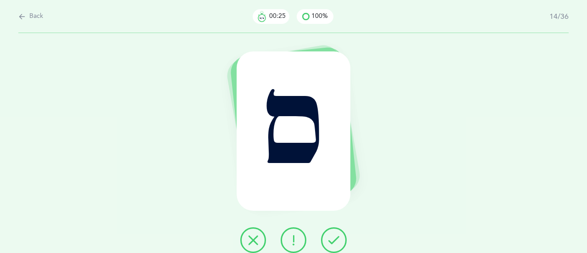
click at [336, 240] on icon at bounding box center [333, 239] width 11 height 11
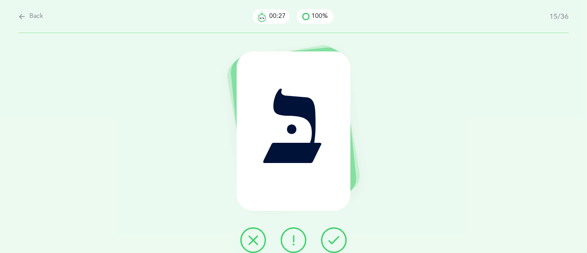
click at [336, 240] on icon at bounding box center [333, 239] width 11 height 11
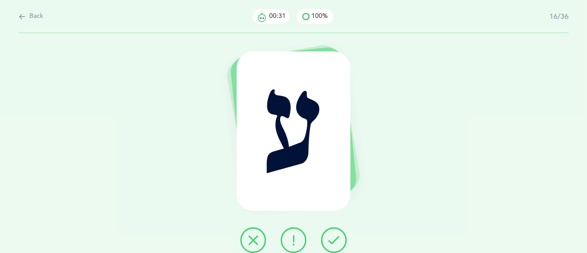
click at [336, 240] on icon at bounding box center [333, 239] width 11 height 11
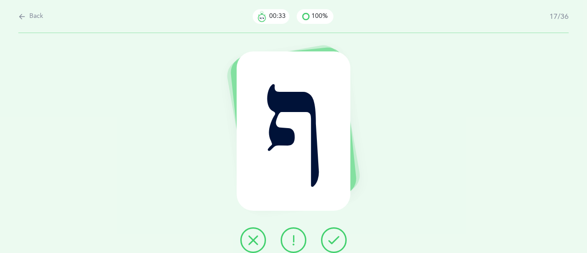
click at [336, 240] on icon at bounding box center [333, 239] width 11 height 11
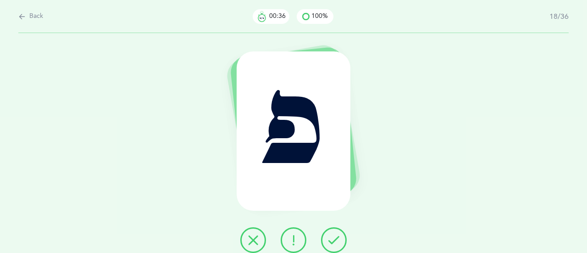
click at [336, 240] on icon at bounding box center [333, 239] width 11 height 11
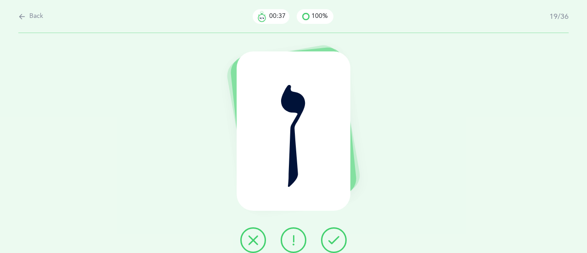
click at [336, 240] on icon at bounding box center [333, 239] width 11 height 11
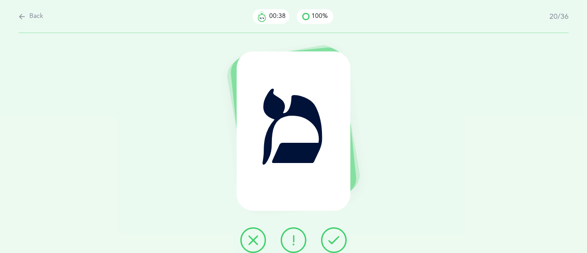
click at [336, 240] on icon at bounding box center [333, 239] width 11 height 11
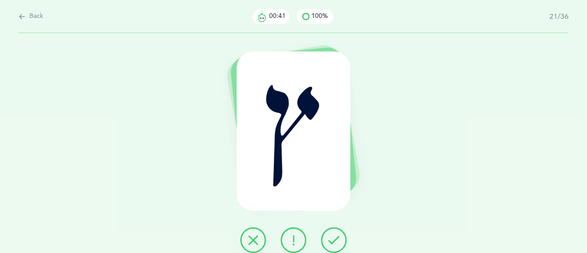
click at [336, 240] on icon at bounding box center [333, 239] width 11 height 11
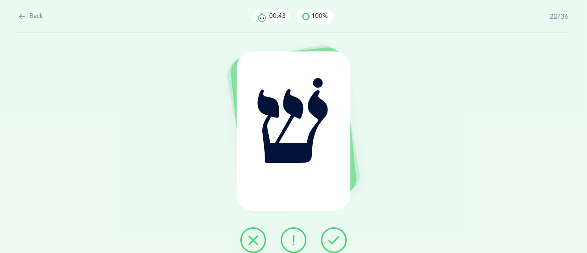
click at [336, 240] on icon at bounding box center [333, 239] width 11 height 11
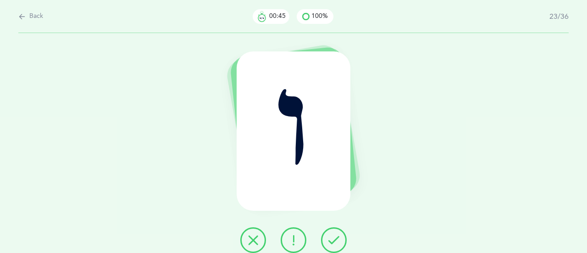
click at [336, 240] on icon at bounding box center [333, 239] width 11 height 11
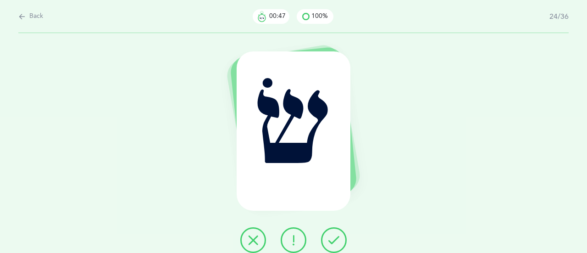
click at [336, 240] on icon at bounding box center [333, 239] width 11 height 11
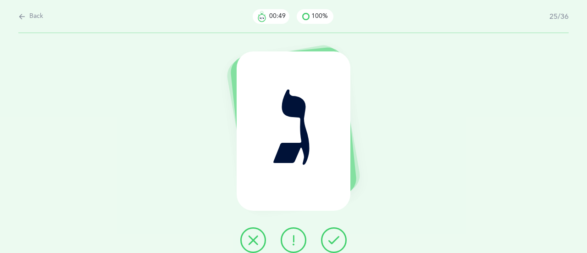
click at [336, 240] on icon at bounding box center [333, 239] width 11 height 11
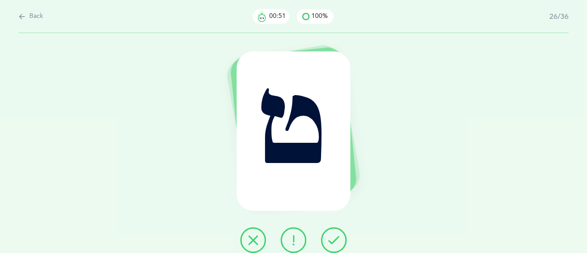
click at [336, 240] on icon at bounding box center [333, 239] width 11 height 11
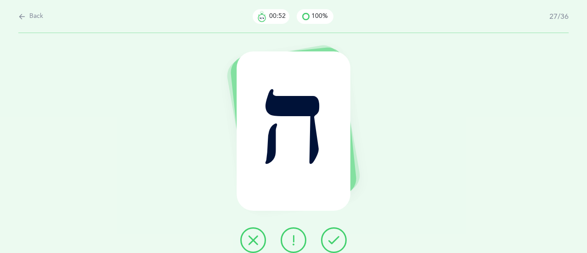
click at [336, 240] on icon at bounding box center [333, 239] width 11 height 11
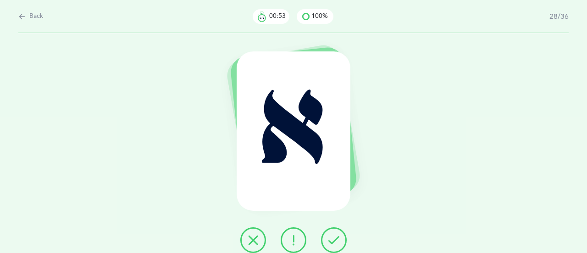
click at [336, 240] on icon at bounding box center [333, 239] width 11 height 11
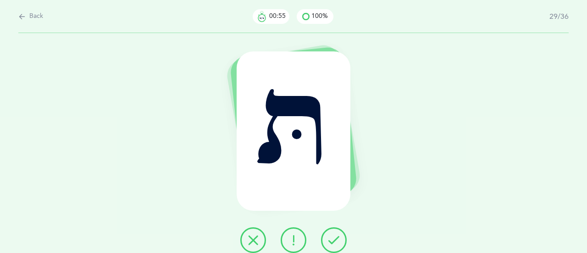
click at [336, 240] on icon at bounding box center [333, 239] width 11 height 11
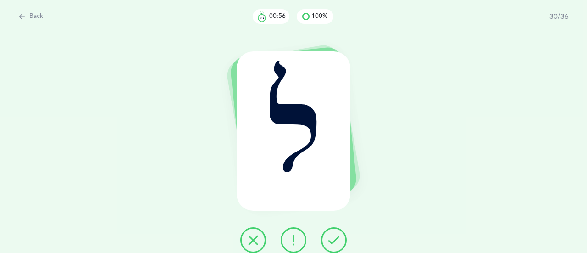
click at [336, 240] on icon at bounding box center [333, 239] width 11 height 11
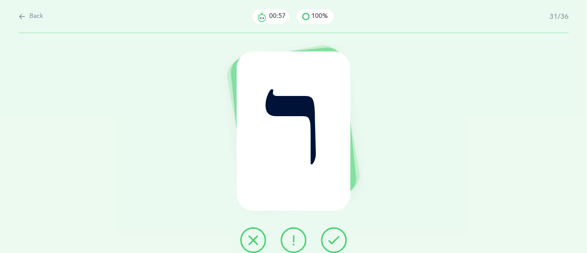
click at [336, 240] on icon at bounding box center [333, 239] width 11 height 11
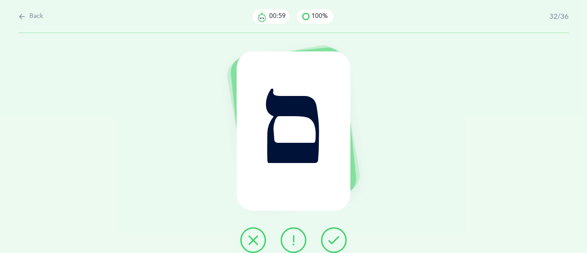
click at [336, 240] on icon at bounding box center [333, 239] width 11 height 11
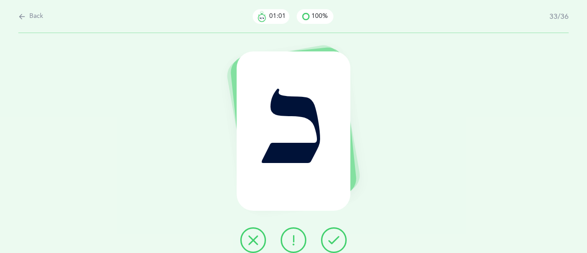
click at [336, 240] on icon at bounding box center [333, 239] width 11 height 11
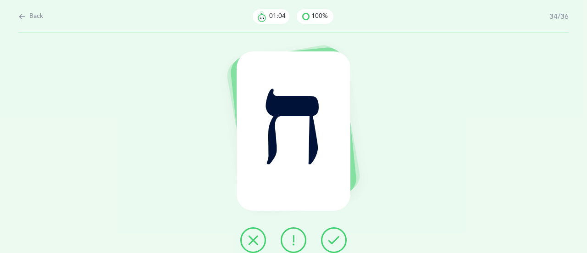
click at [336, 240] on icon at bounding box center [333, 239] width 11 height 11
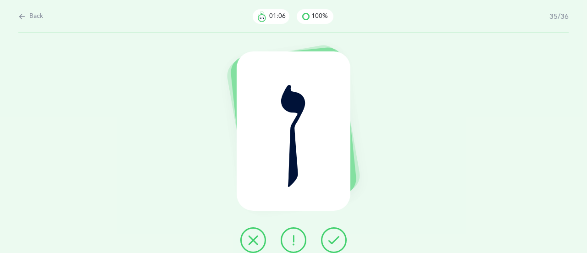
click at [336, 240] on icon at bounding box center [333, 239] width 11 height 11
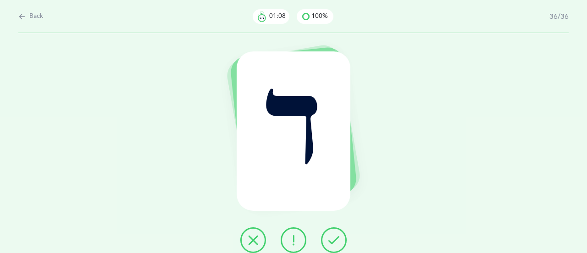
click at [336, 240] on icon at bounding box center [333, 239] width 11 height 11
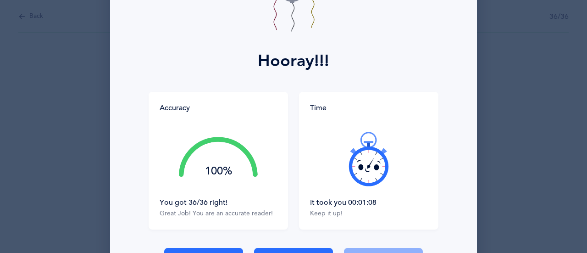
scroll to position [92, 0]
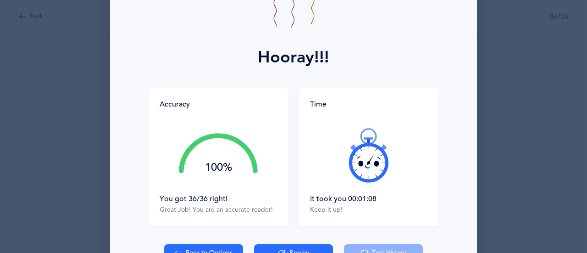
drag, startPoint x: 367, startPoint y: 196, endPoint x: 374, endPoint y: 199, distance: 7.4
click at [374, 199] on div "It took you 00:01:08" at bounding box center [368, 198] width 117 height 10
click at [372, 193] on div at bounding box center [368, 154] width 117 height 77
drag, startPoint x: 375, startPoint y: 199, endPoint x: 357, endPoint y: 195, distance: 18.8
click at [357, 195] on div "It took you 00:01:08" at bounding box center [368, 198] width 117 height 10
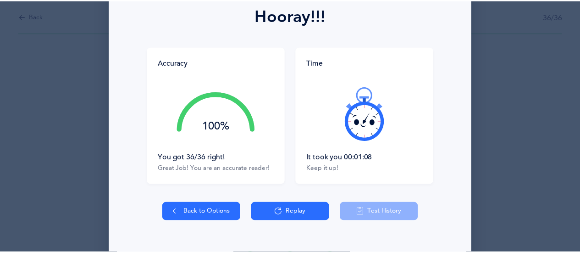
scroll to position [138, 0]
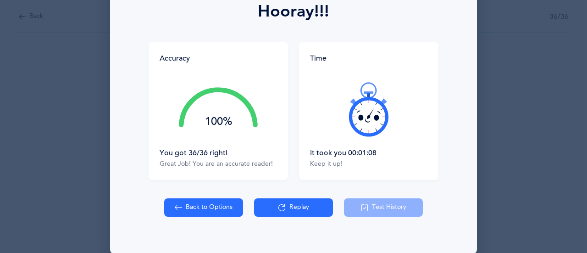
click at [197, 208] on button "Back to Options" at bounding box center [203, 207] width 79 height 18
select select "27"
select select "single"
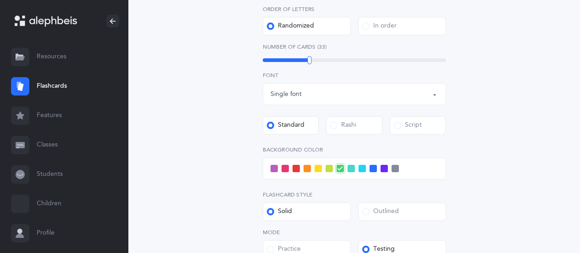
scroll to position [275, 0]
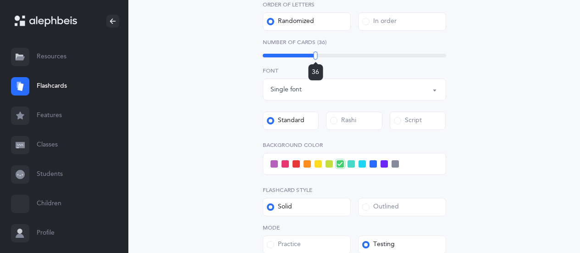
click at [315, 54] on div at bounding box center [316, 55] width 4 height 8
click at [297, 165] on span at bounding box center [295, 163] width 7 height 7
click at [0, 0] on input "checkbox" at bounding box center [0, 0] width 0 height 0
click at [284, 162] on span at bounding box center [284, 163] width 7 height 7
click at [0, 0] on input "checkbox" at bounding box center [0, 0] width 0 height 0
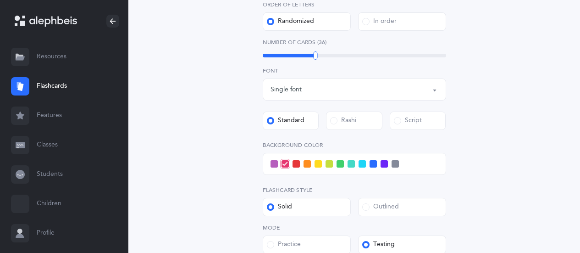
click at [296, 161] on span at bounding box center [295, 163] width 7 height 7
click at [0, 0] on input "checkbox" at bounding box center [0, 0] width 0 height 0
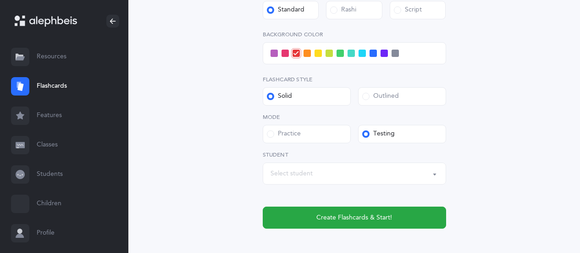
scroll to position [413, 0]
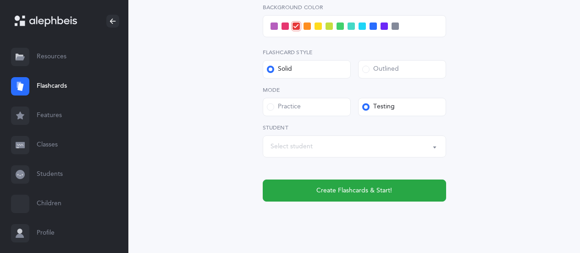
click at [351, 151] on div "Select student" at bounding box center [354, 146] width 168 height 16
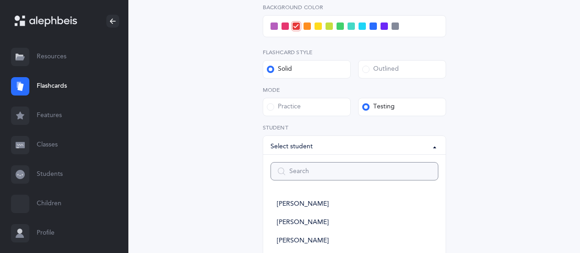
type input "1"
select select
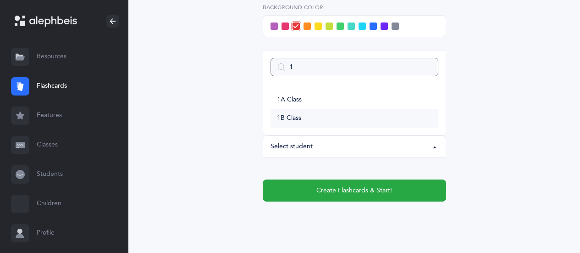
type input "1"
click at [303, 114] on link "1B Class" at bounding box center [354, 118] width 168 height 18
select select "14645"
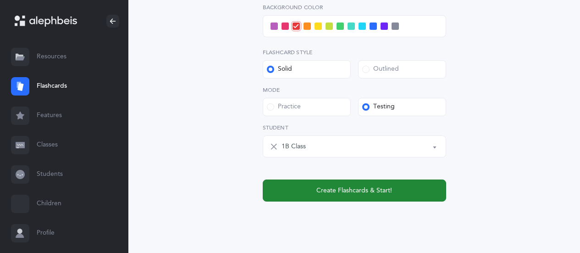
click at [331, 187] on span "Create Flashcards & Start!" at bounding box center [354, 191] width 76 height 10
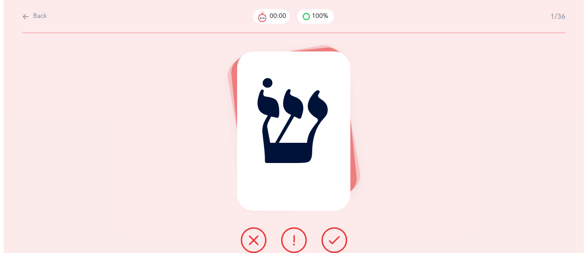
scroll to position [0, 0]
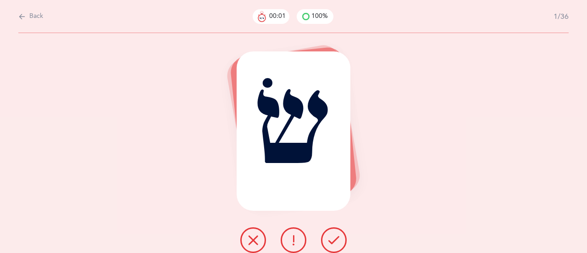
click at [336, 238] on icon at bounding box center [333, 239] width 11 height 11
click at [333, 239] on icon at bounding box center [333, 239] width 11 height 11
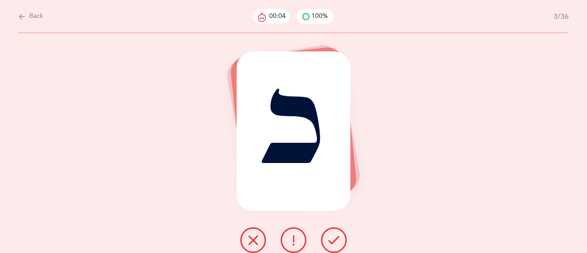
click at [333, 239] on icon at bounding box center [333, 239] width 11 height 11
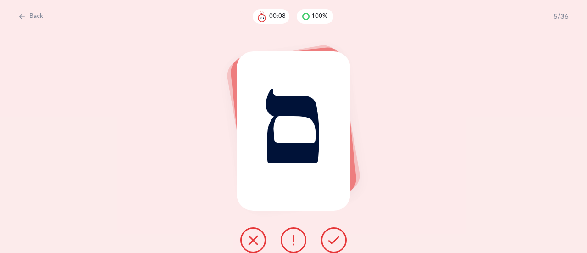
click at [333, 239] on icon at bounding box center [333, 239] width 11 height 11
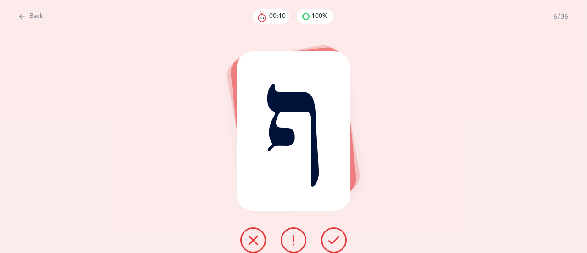
click at [333, 239] on icon at bounding box center [333, 239] width 11 height 11
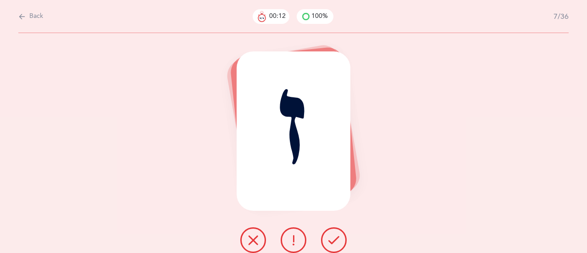
click at [333, 239] on icon at bounding box center [333, 239] width 11 height 11
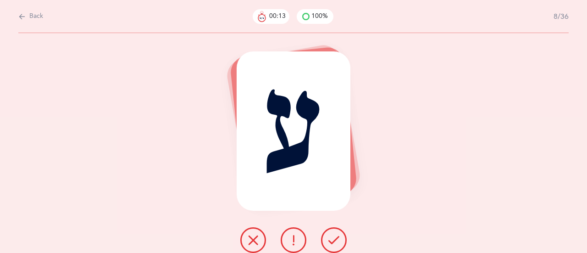
click at [333, 239] on icon at bounding box center [333, 239] width 11 height 11
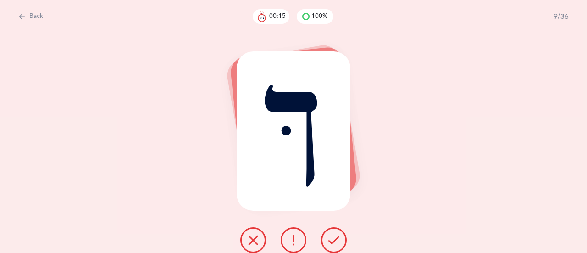
click at [333, 239] on icon at bounding box center [333, 239] width 11 height 11
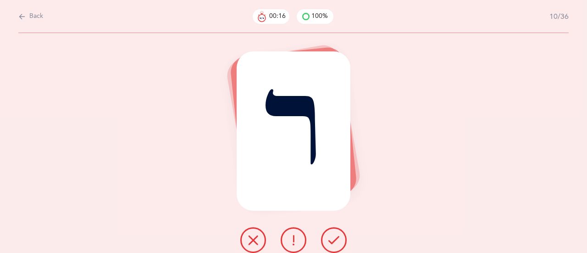
click at [333, 239] on icon at bounding box center [333, 239] width 11 height 11
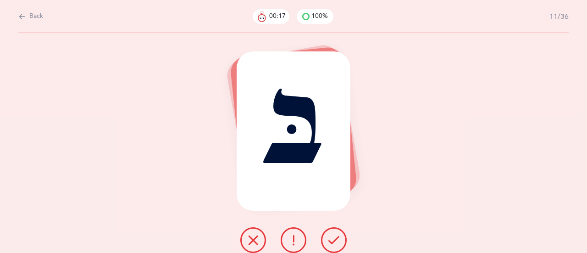
click at [333, 239] on icon at bounding box center [333, 239] width 11 height 11
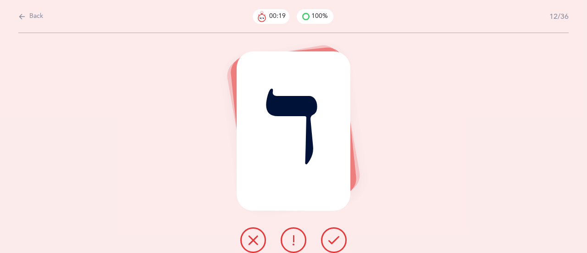
click at [333, 239] on icon at bounding box center [333, 239] width 11 height 11
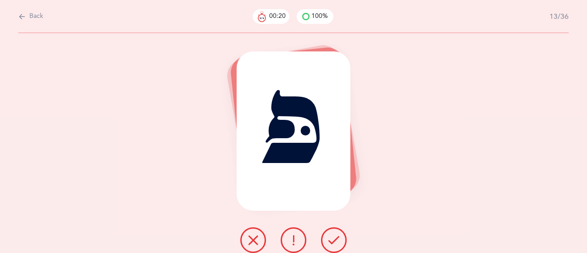
click at [333, 239] on icon at bounding box center [333, 239] width 11 height 11
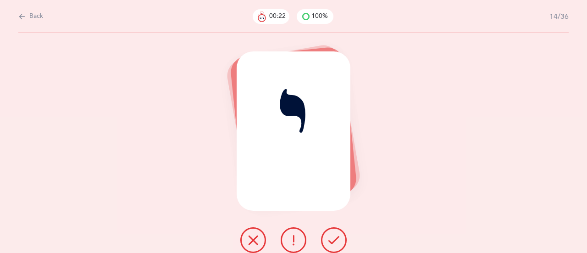
click at [333, 239] on icon at bounding box center [333, 239] width 11 height 11
click at [336, 240] on icon at bounding box center [333, 239] width 11 height 11
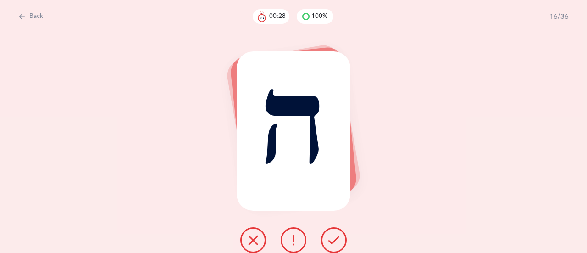
click at [336, 240] on icon at bounding box center [333, 239] width 11 height 11
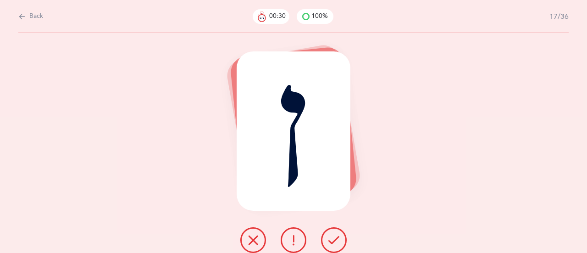
click at [336, 240] on icon at bounding box center [333, 239] width 11 height 11
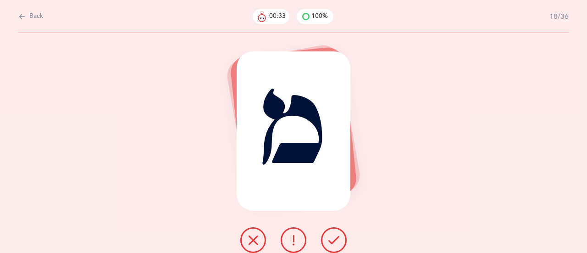
click at [336, 240] on icon at bounding box center [333, 239] width 11 height 11
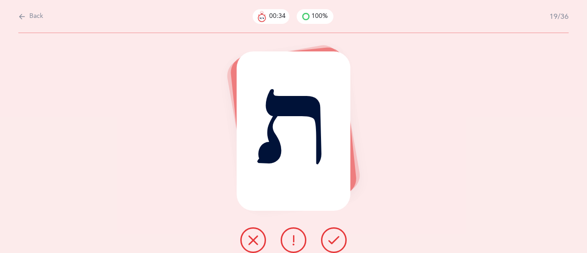
click at [336, 240] on icon at bounding box center [333, 239] width 11 height 11
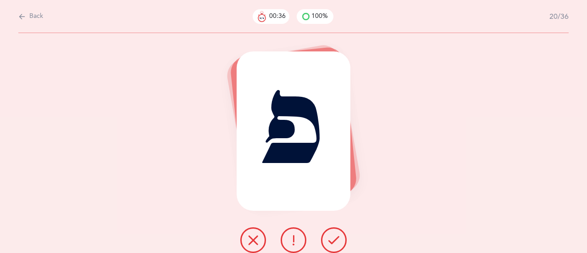
click at [336, 240] on icon at bounding box center [333, 239] width 11 height 11
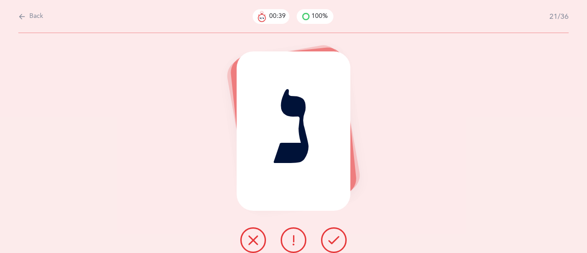
click at [336, 240] on icon at bounding box center [333, 239] width 11 height 11
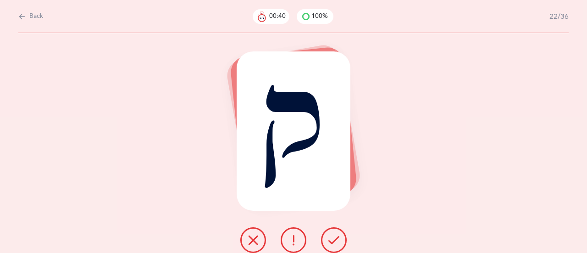
click at [336, 240] on icon at bounding box center [333, 239] width 11 height 11
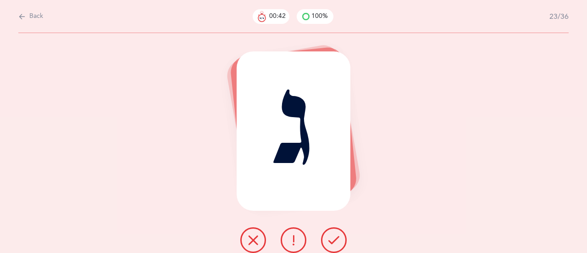
click at [336, 240] on icon at bounding box center [333, 239] width 11 height 11
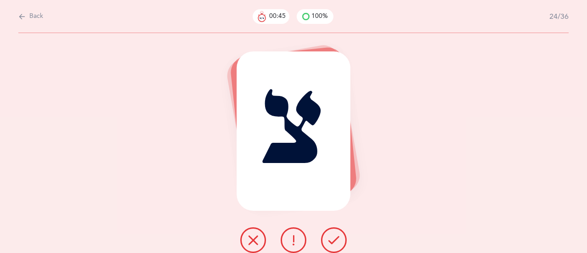
click at [336, 240] on icon at bounding box center [333, 239] width 11 height 11
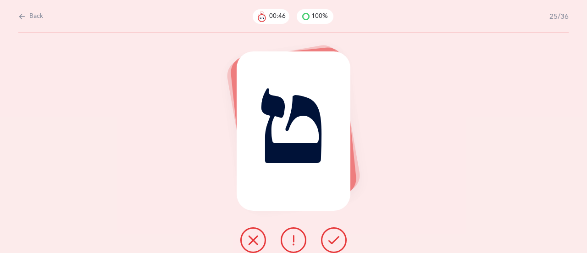
click at [336, 240] on icon at bounding box center [333, 239] width 11 height 11
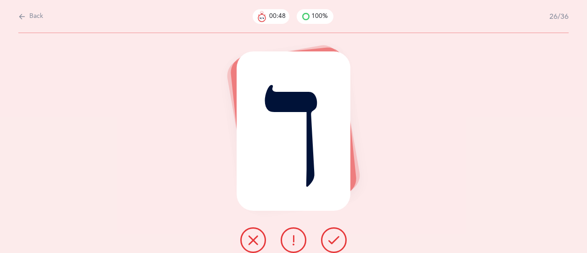
click at [336, 240] on icon at bounding box center [333, 239] width 11 height 11
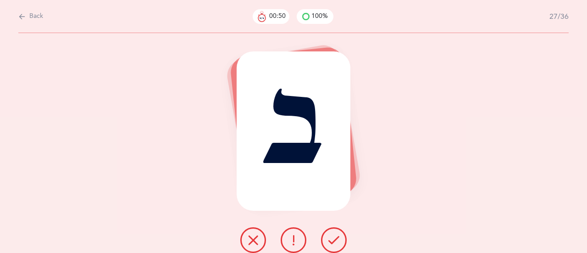
click at [336, 240] on icon at bounding box center [333, 239] width 11 height 11
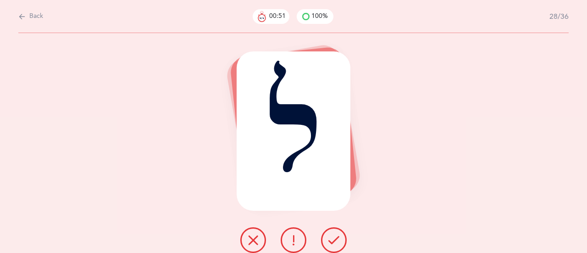
click at [336, 240] on icon at bounding box center [333, 239] width 11 height 11
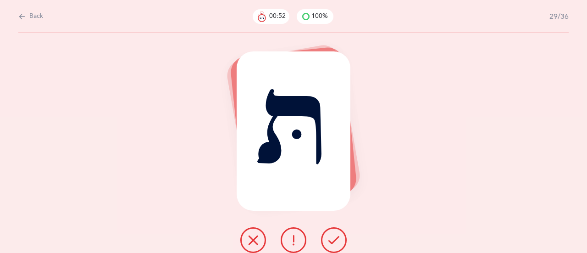
click at [336, 240] on icon at bounding box center [333, 239] width 11 height 11
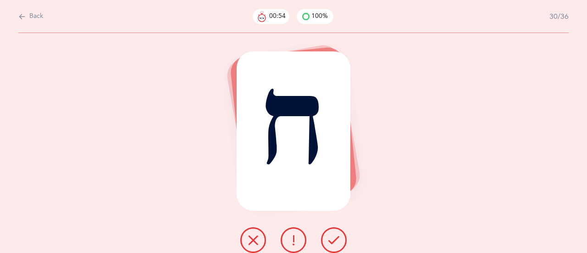
click at [336, 240] on icon at bounding box center [333, 239] width 11 height 11
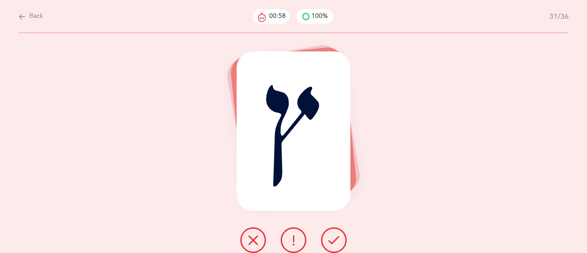
click at [336, 240] on icon at bounding box center [333, 239] width 11 height 11
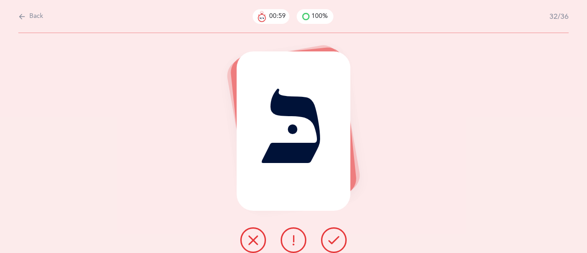
click at [336, 240] on icon at bounding box center [333, 239] width 11 height 11
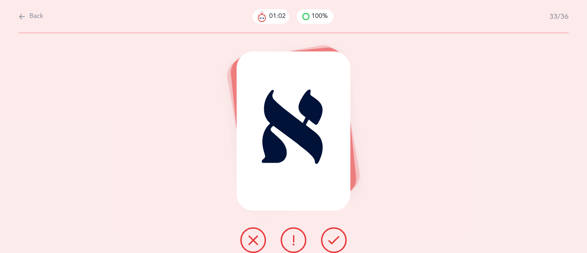
click at [336, 240] on icon at bounding box center [333, 239] width 11 height 11
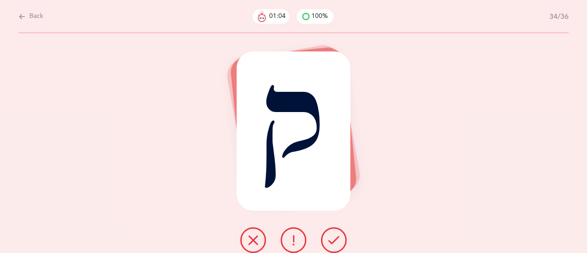
click at [336, 240] on icon at bounding box center [333, 239] width 11 height 11
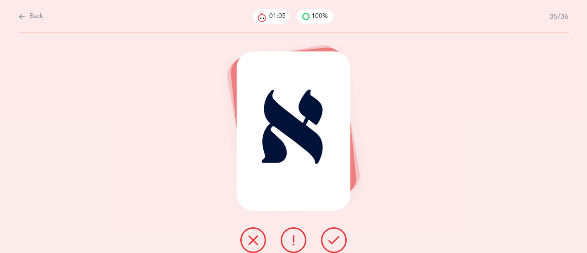
click at [336, 240] on icon at bounding box center [333, 239] width 11 height 11
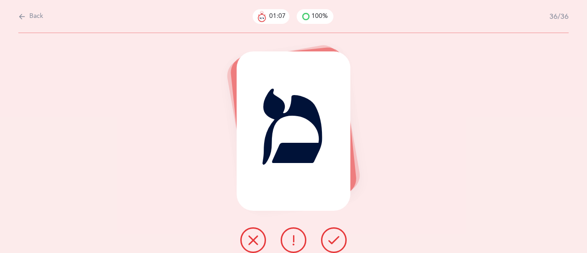
click at [336, 240] on icon at bounding box center [333, 239] width 11 height 11
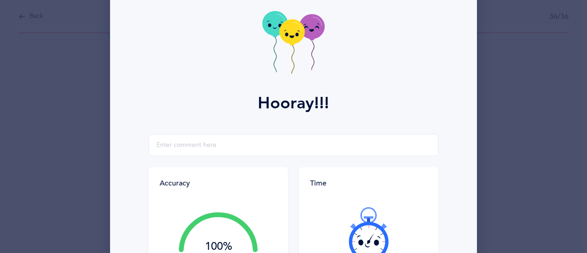
scroll to position [92, 0]
